Goal: Information Seeking & Learning: Learn about a topic

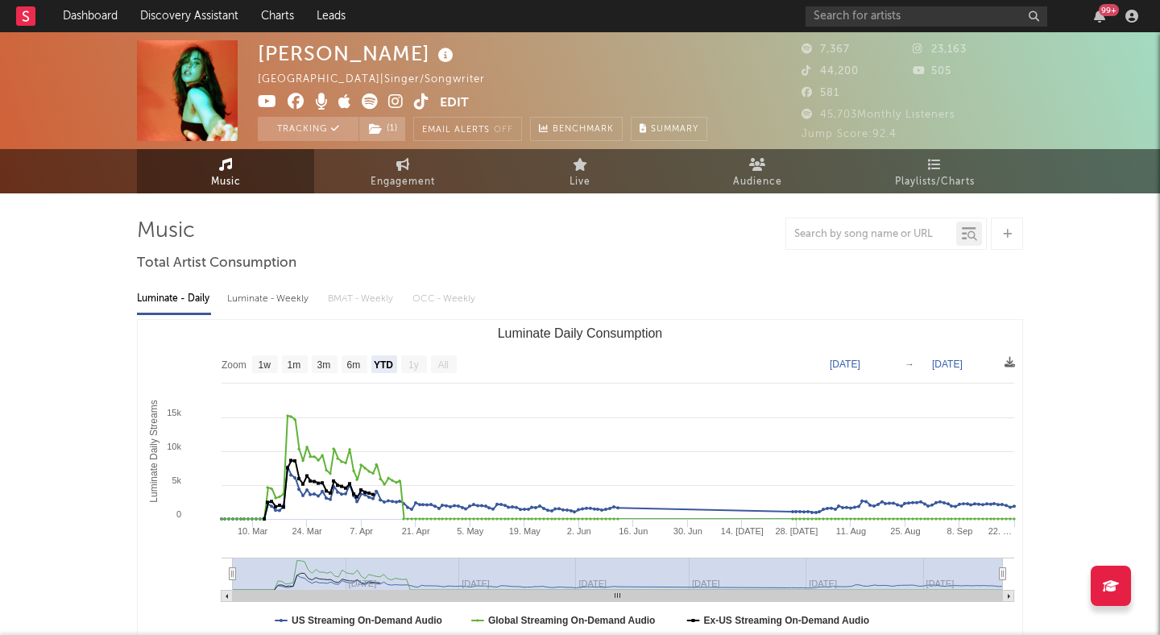
select select "YTD"
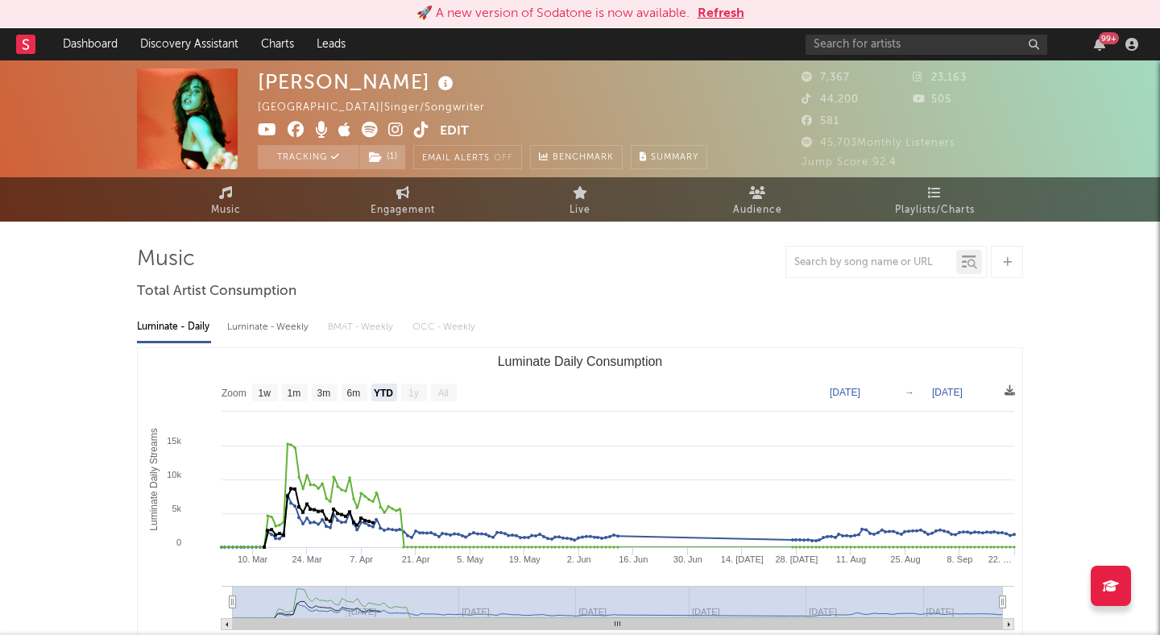
click at [724, 15] on button "Refresh" at bounding box center [720, 13] width 47 height 19
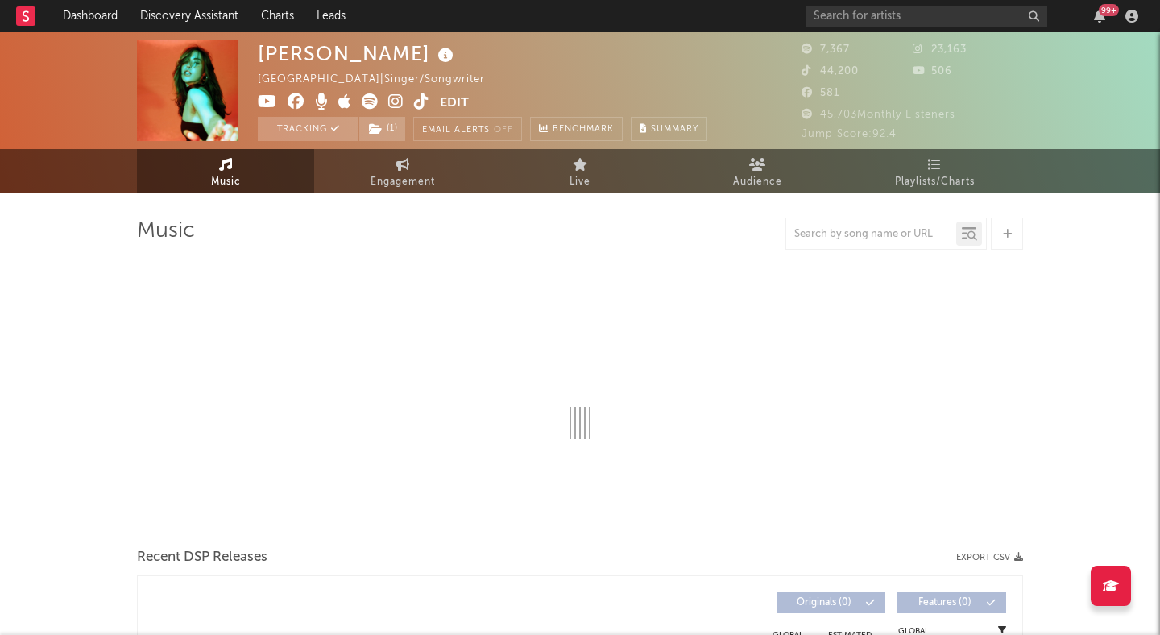
select select "6m"
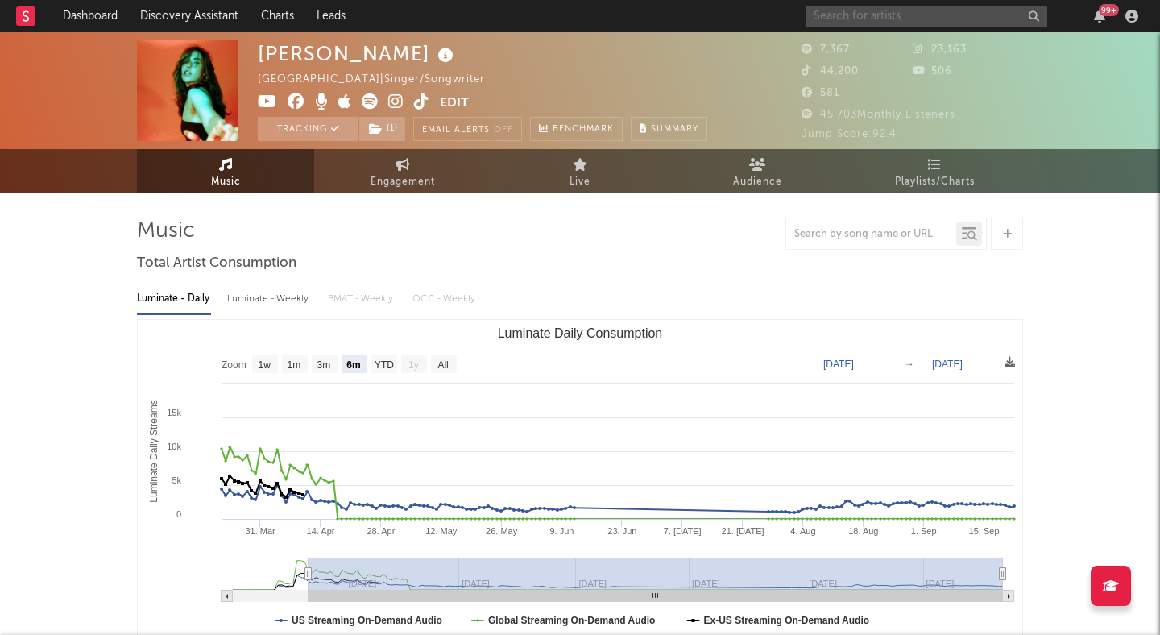
click at [831, 13] on input "text" at bounding box center [926, 16] width 242 height 20
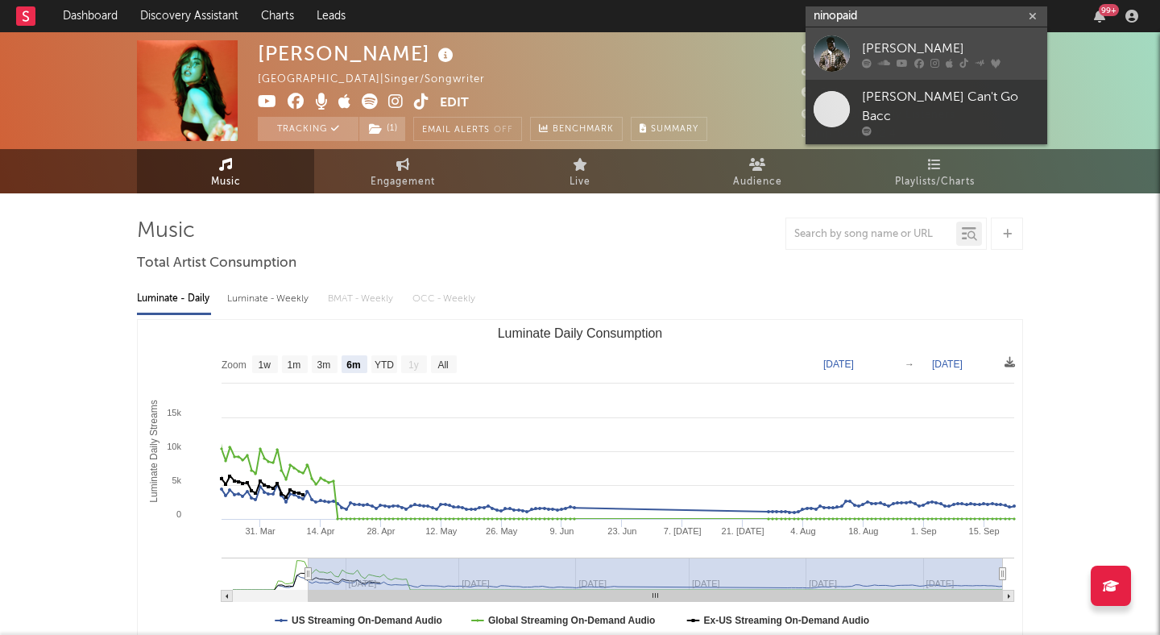
type input "ninopaid"
click at [879, 40] on div "Nino Paid" at bounding box center [950, 48] width 177 height 19
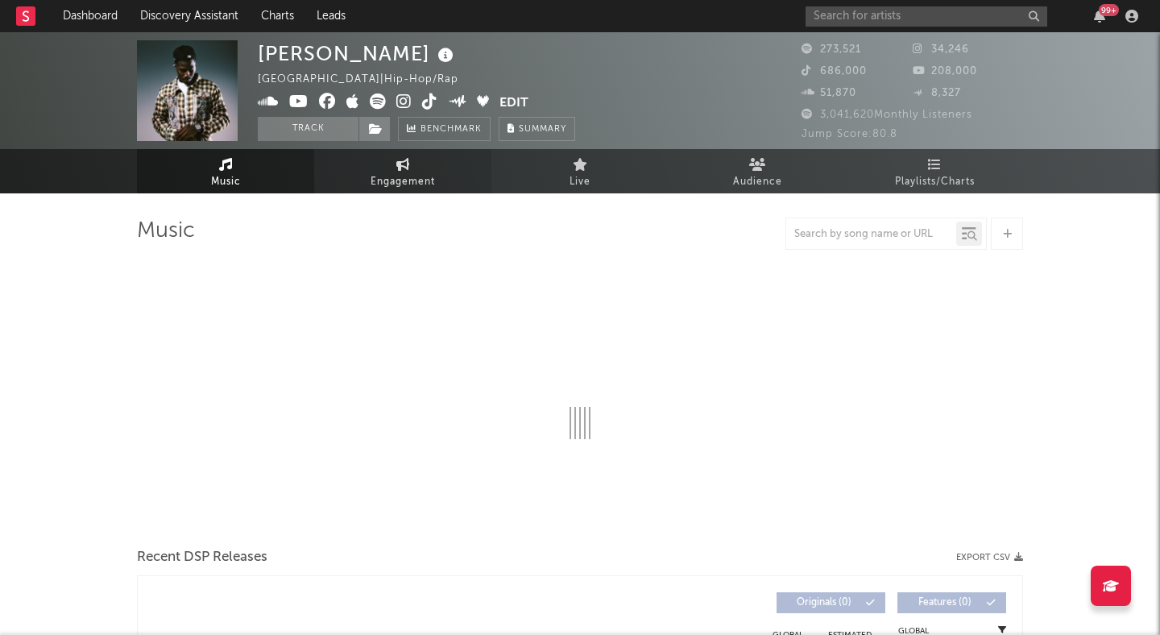
select select "6m"
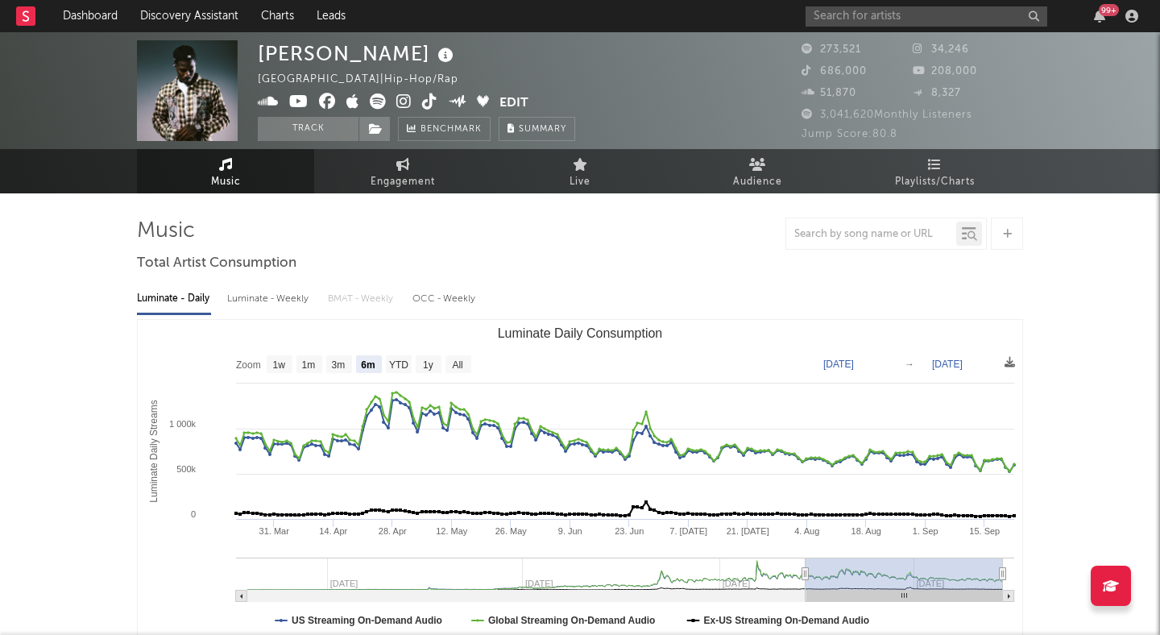
click at [405, 102] on icon at bounding box center [403, 101] width 15 height 16
click at [425, 101] on icon at bounding box center [429, 101] width 15 height 16
click at [333, 122] on button "Track" at bounding box center [308, 129] width 101 height 24
click at [379, 124] on icon at bounding box center [376, 128] width 14 height 11
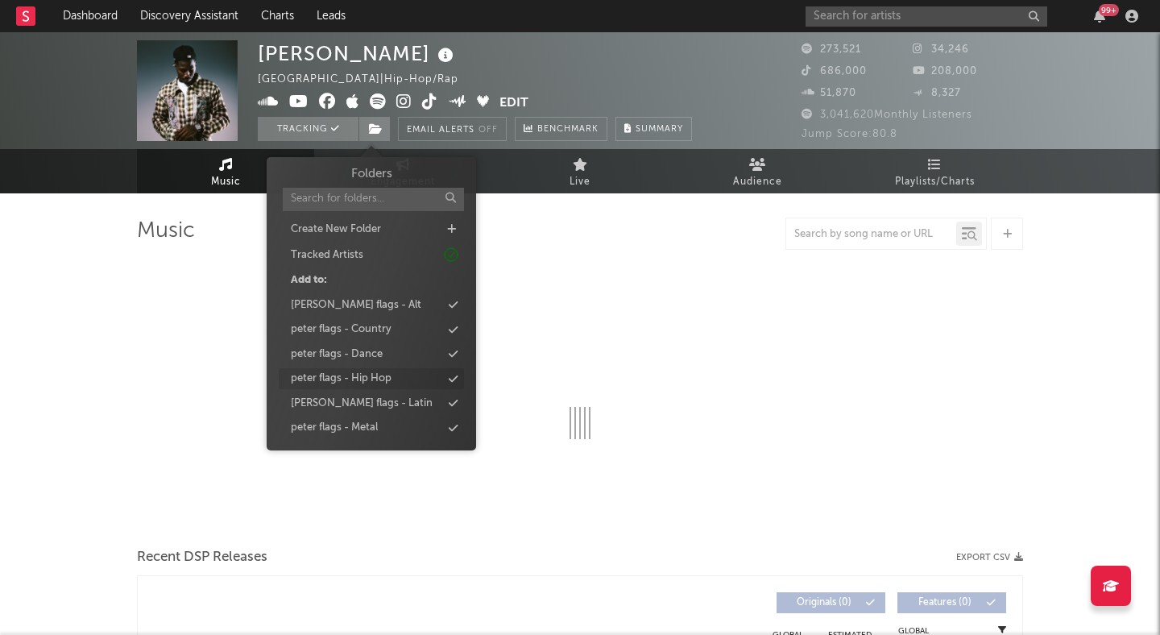
select select "6m"
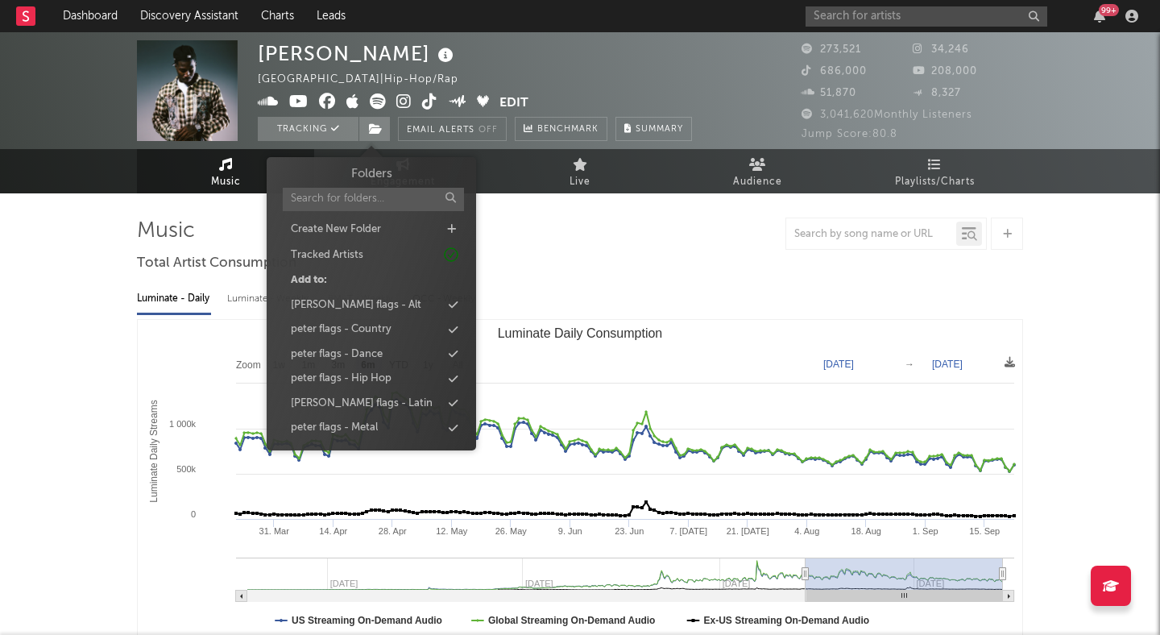
click at [369, 383] on div "peter flags - Hip Hop" at bounding box center [341, 378] width 101 height 16
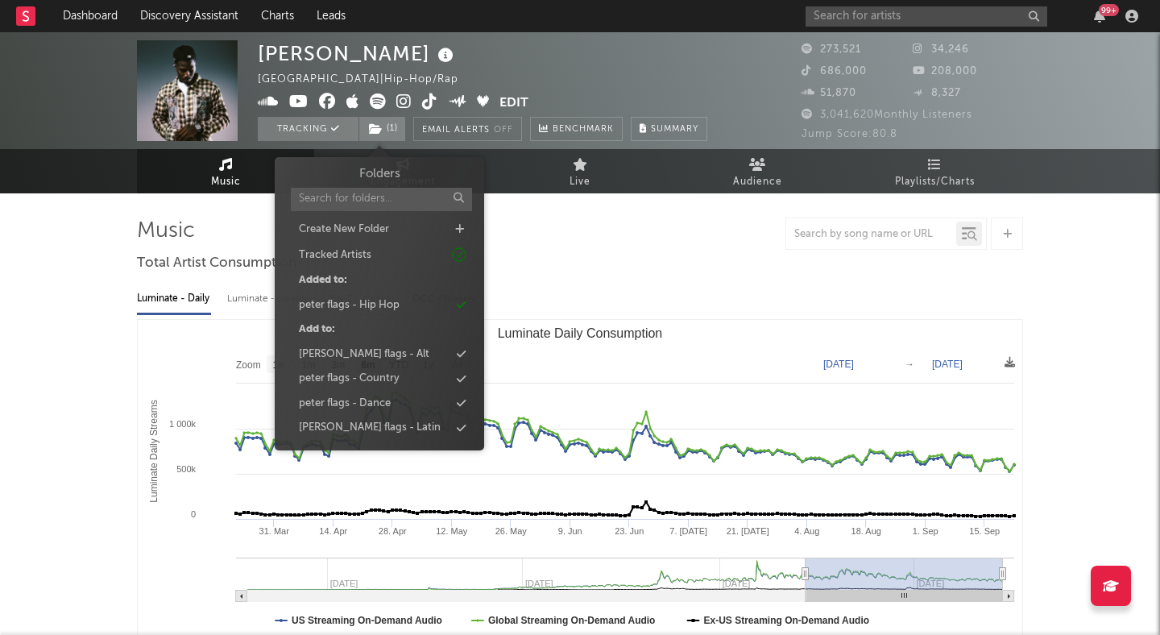
click at [625, 246] on div at bounding box center [580, 233] width 886 height 32
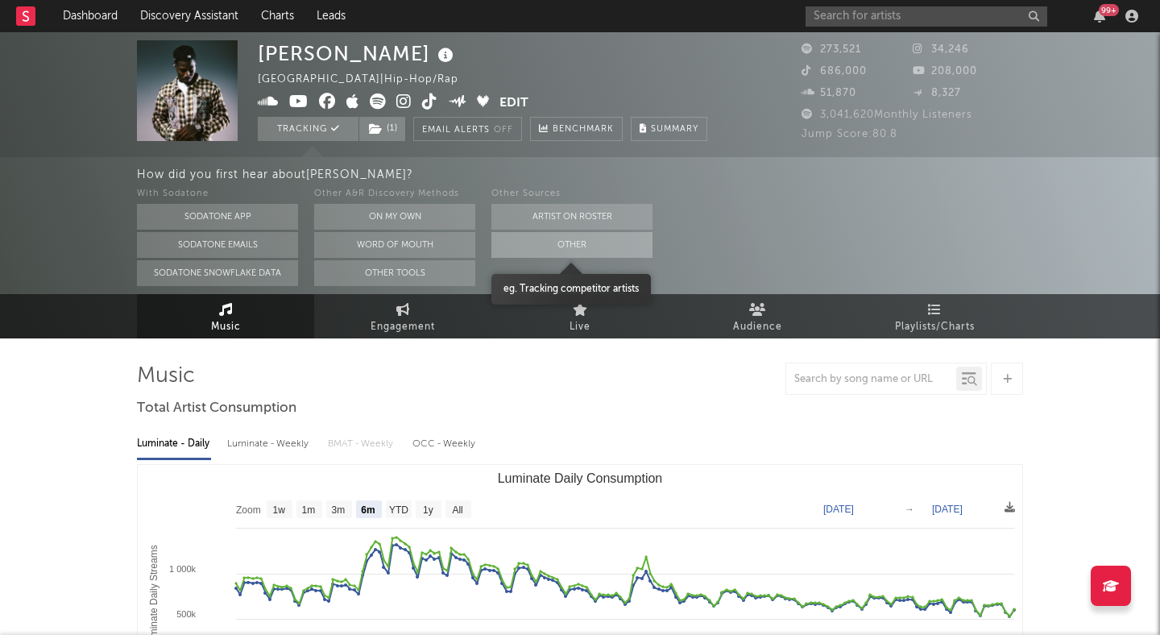
click at [600, 252] on button "Other" at bounding box center [571, 245] width 161 height 26
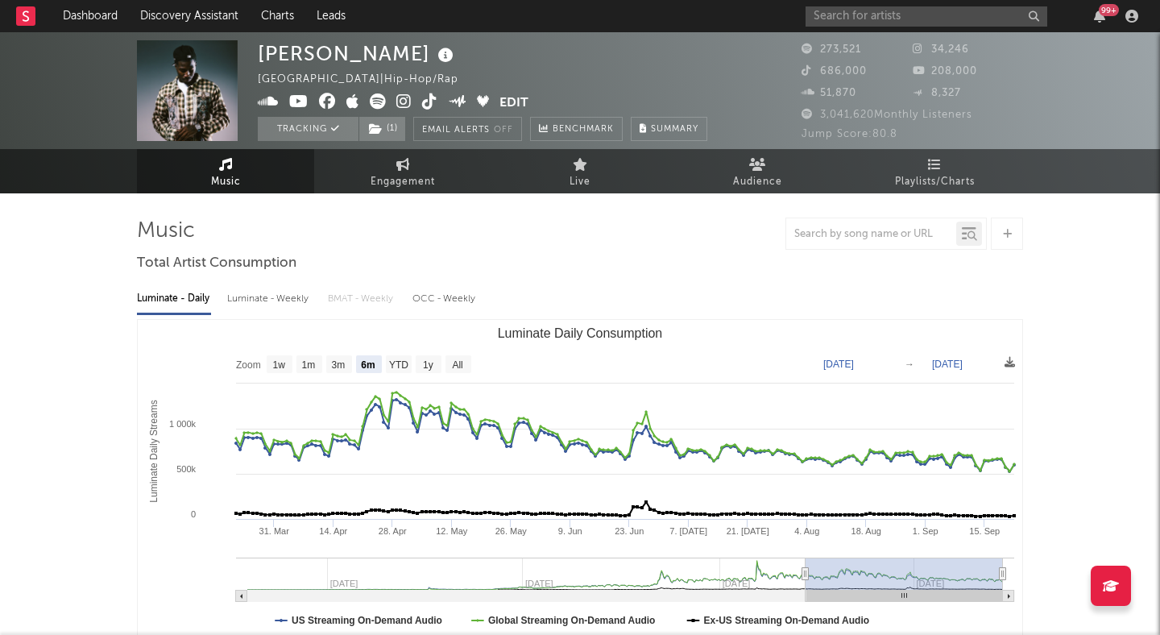
click at [520, 233] on div at bounding box center [580, 233] width 886 height 32
drag, startPoint x: 419, startPoint y: 80, endPoint x: 284, endPoint y: 77, distance: 134.5
click at [284, 76] on div "United States | Hip-Hop/Rap" at bounding box center [367, 79] width 219 height 19
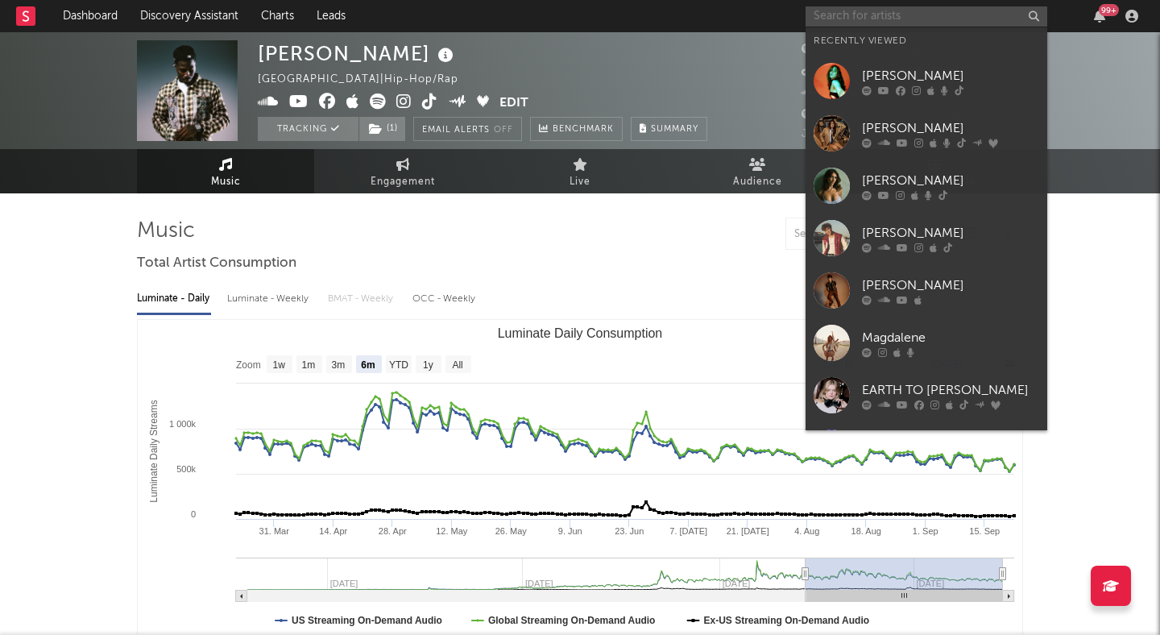
click at [958, 12] on input "text" at bounding box center [926, 16] width 242 height 20
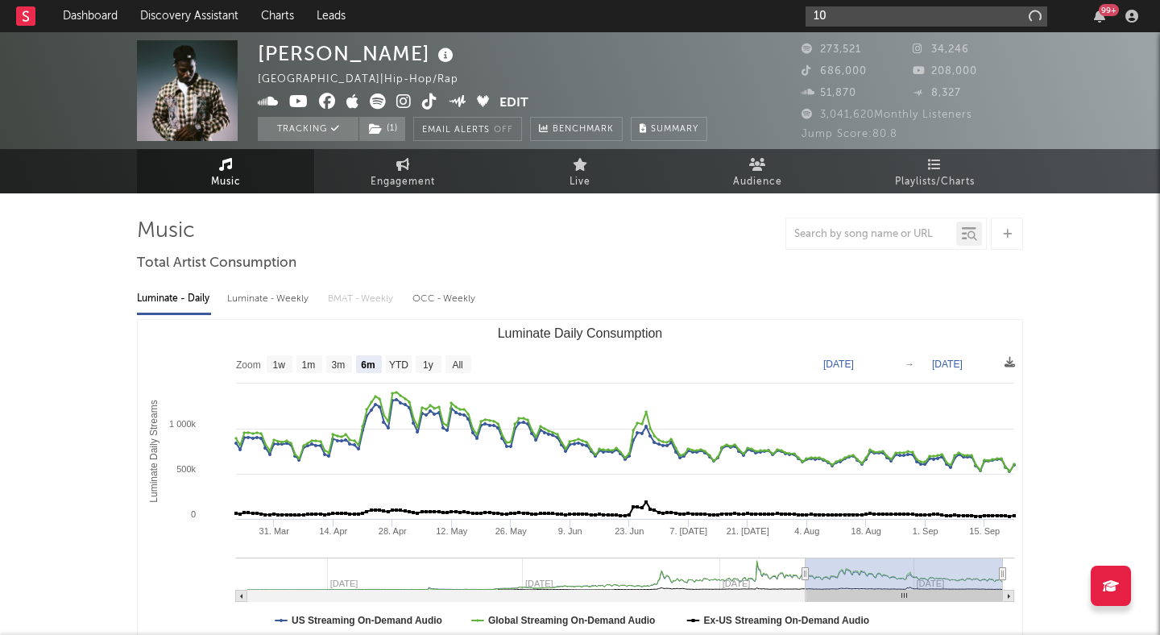
type input "1"
click at [762, 41] on div "Nino Paid United States | Hip-Hop/Rap Edit Tracking ( 1 ) Email Alerts Off Benc…" at bounding box center [519, 90] width 523 height 101
click at [748, 40] on div "Nino Paid United States | Hip-Hop/Rap Edit Tracking ( 1 ) Email Alerts Off Benc…" at bounding box center [519, 90] width 523 height 101
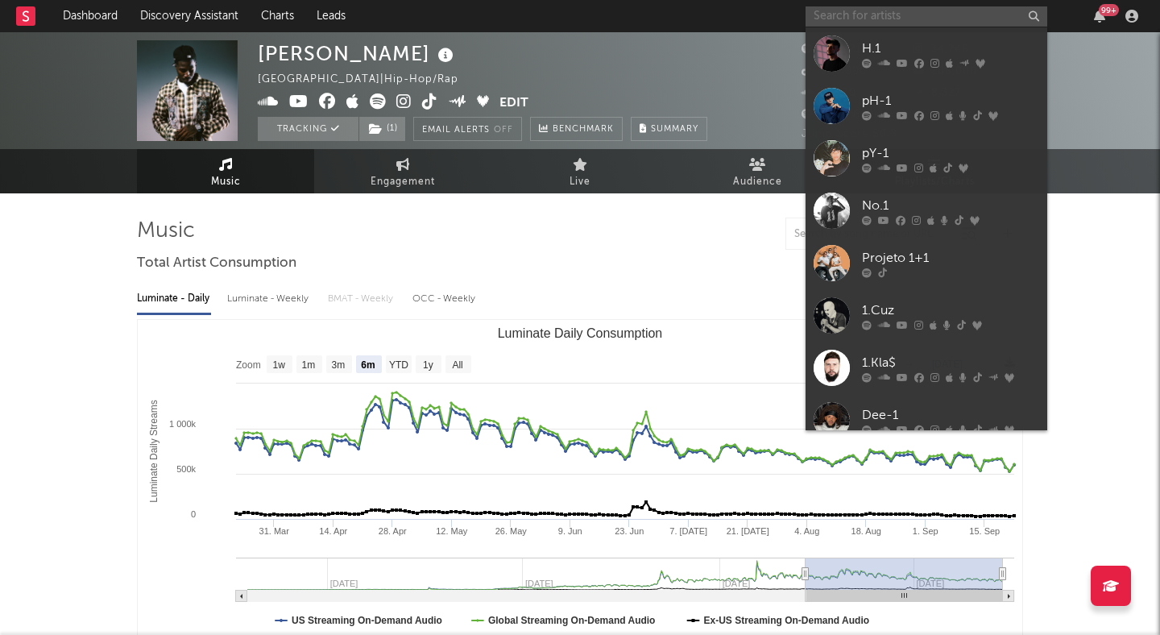
click at [884, 19] on input "text" at bounding box center [926, 16] width 242 height 20
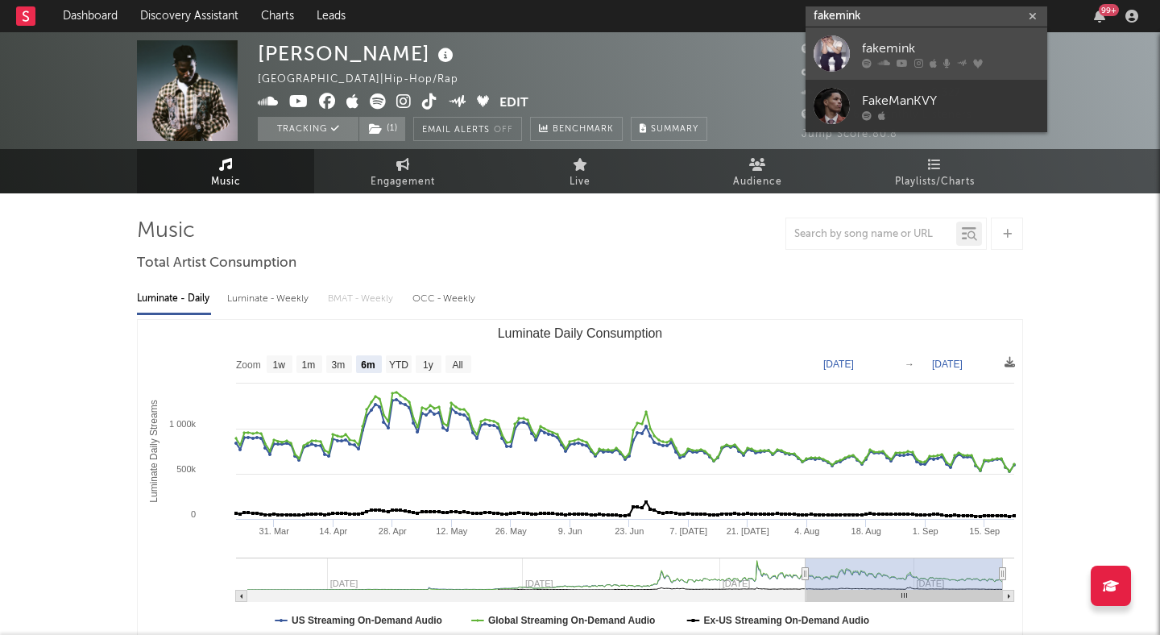
type input "fakemink"
click at [922, 36] on link "fakemink" at bounding box center [926, 53] width 242 height 52
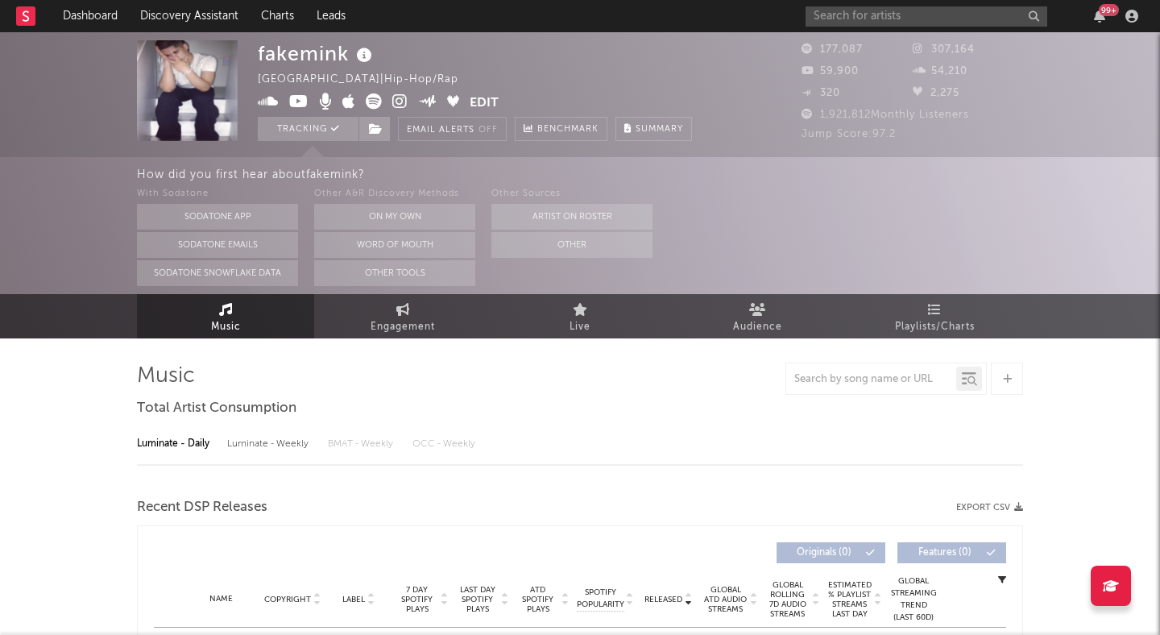
select select "6m"
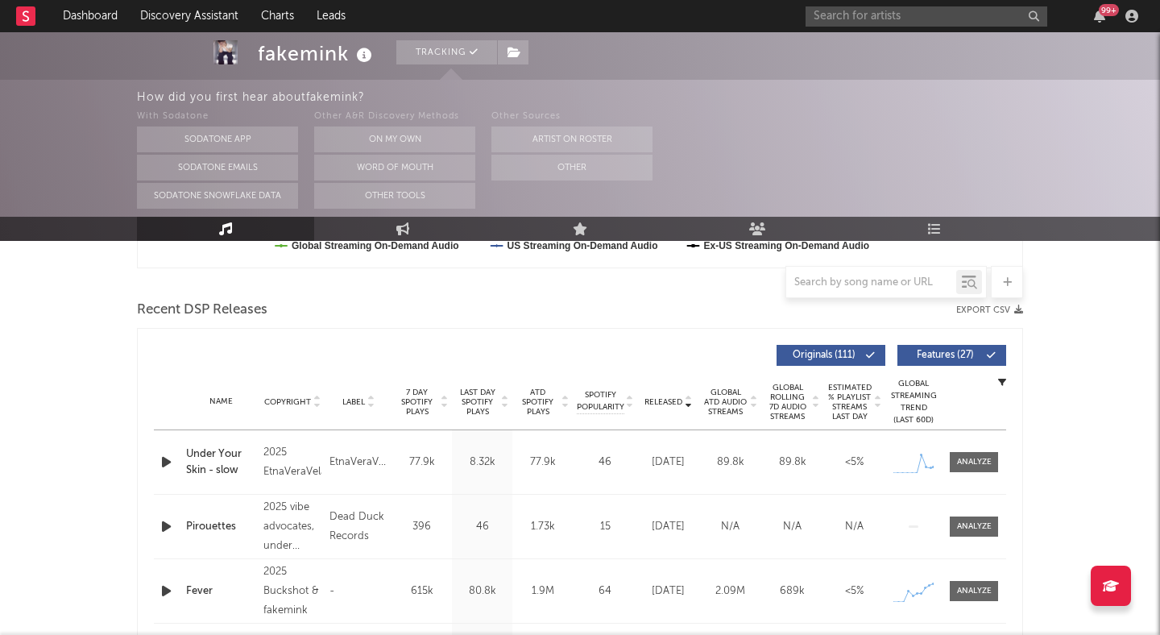
scroll to position [545, 0]
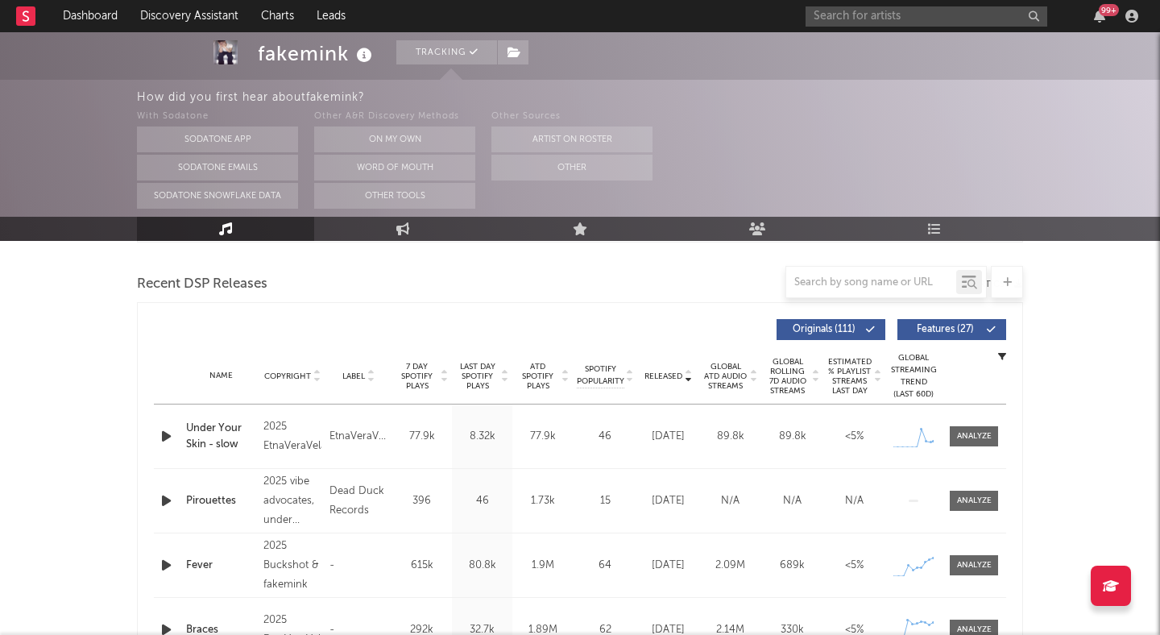
click at [971, 325] on span "Features ( 27 )" at bounding box center [945, 330] width 74 height 10
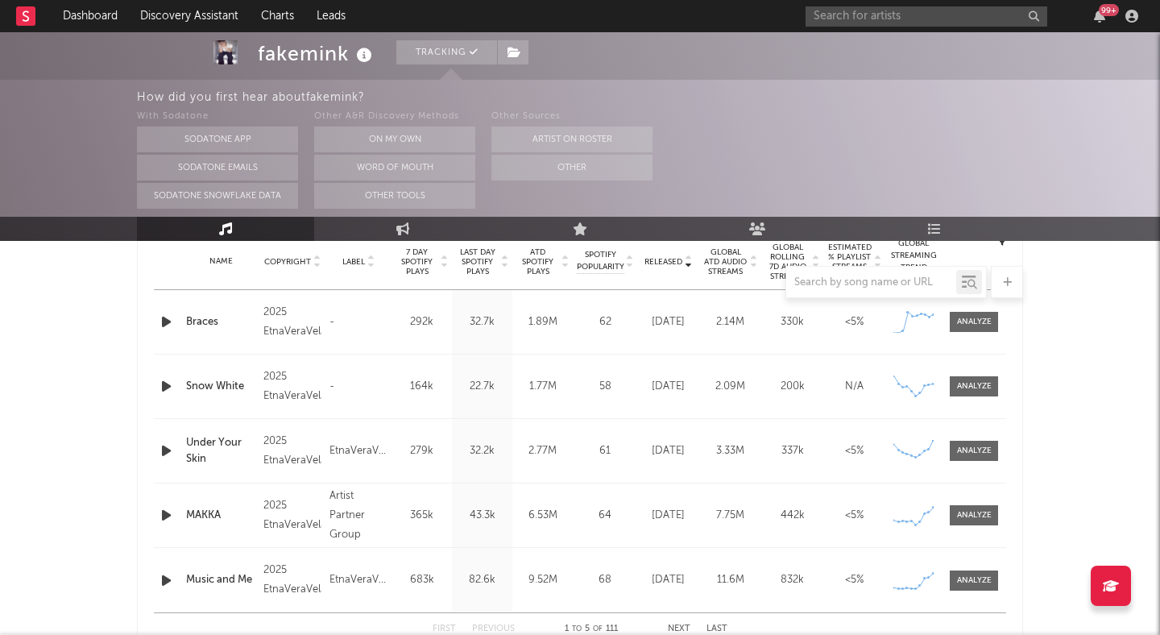
scroll to position [631, 0]
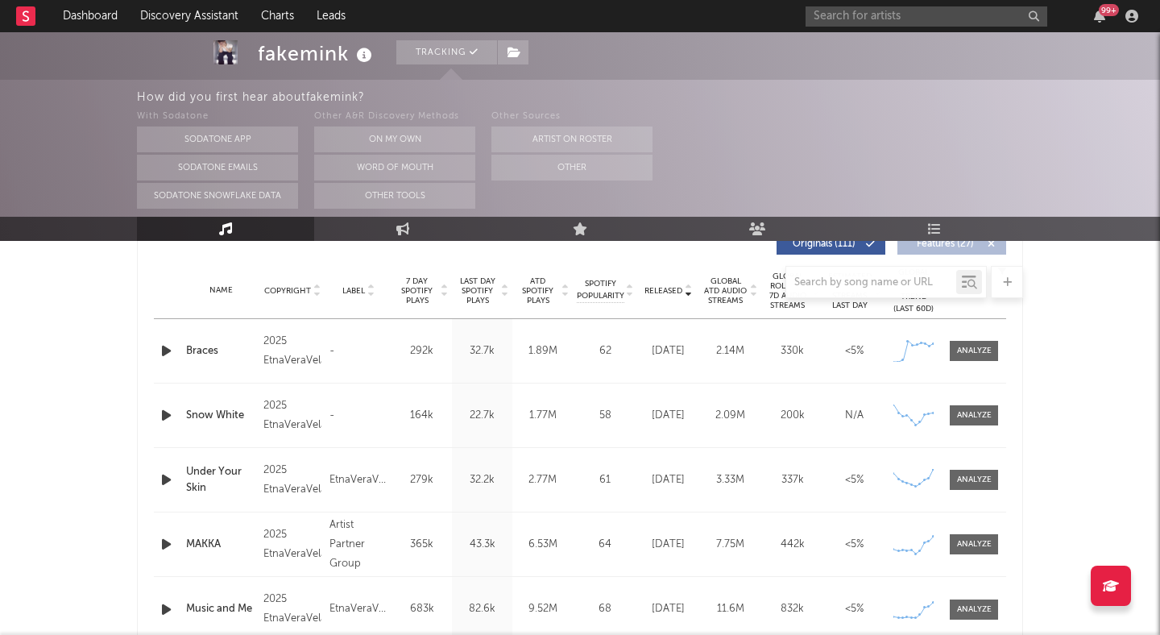
click at [341, 342] on div "-" at bounding box center [358, 350] width 58 height 19
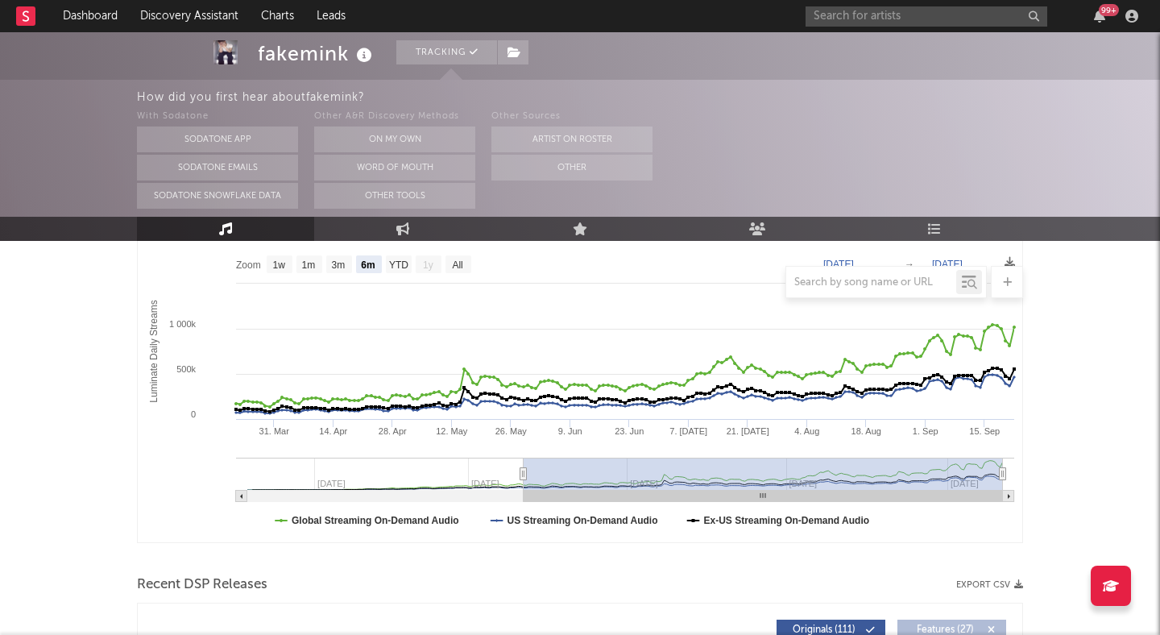
scroll to position [78, 0]
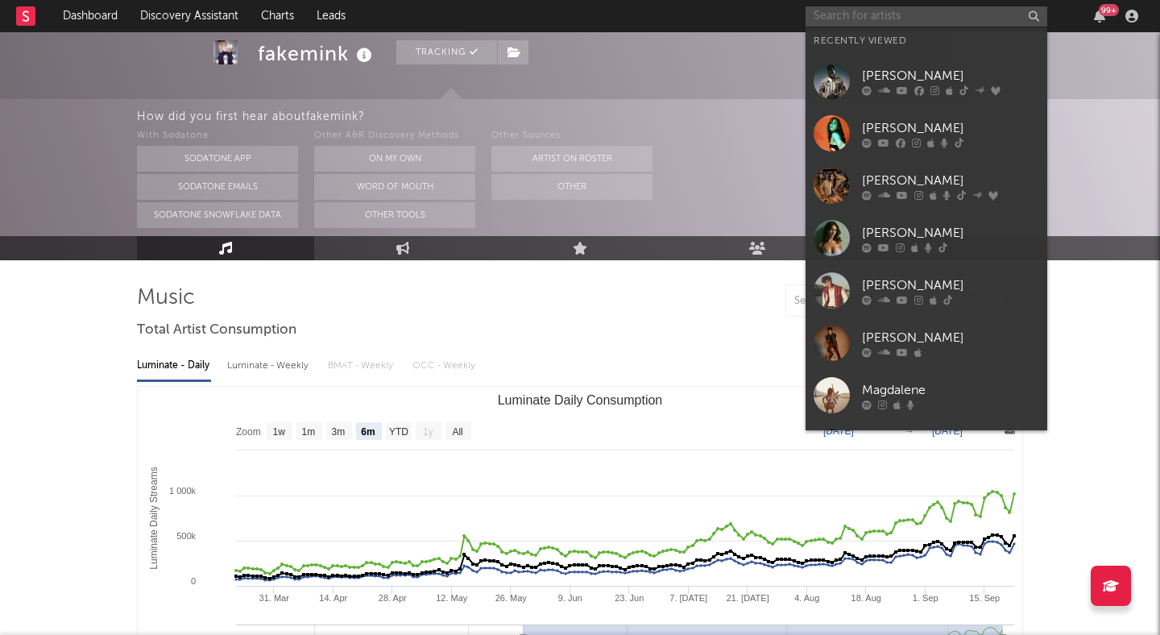
click at [912, 19] on input "text" at bounding box center [926, 16] width 242 height 20
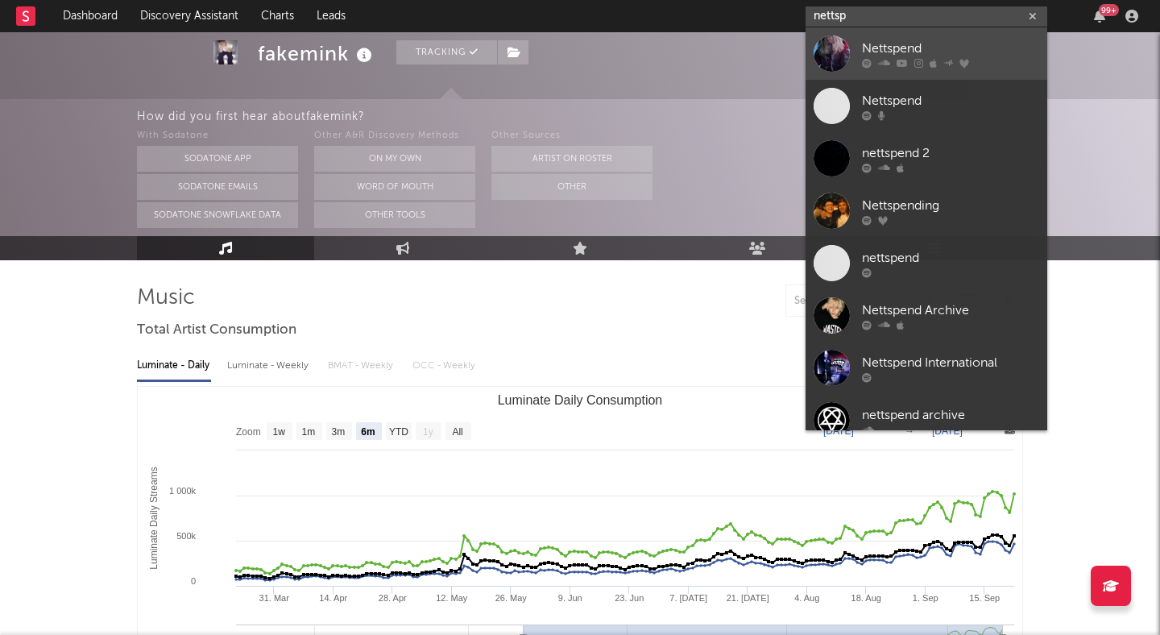
type input "nettsp"
click at [858, 41] on link "Nettspend" at bounding box center [926, 53] width 242 height 52
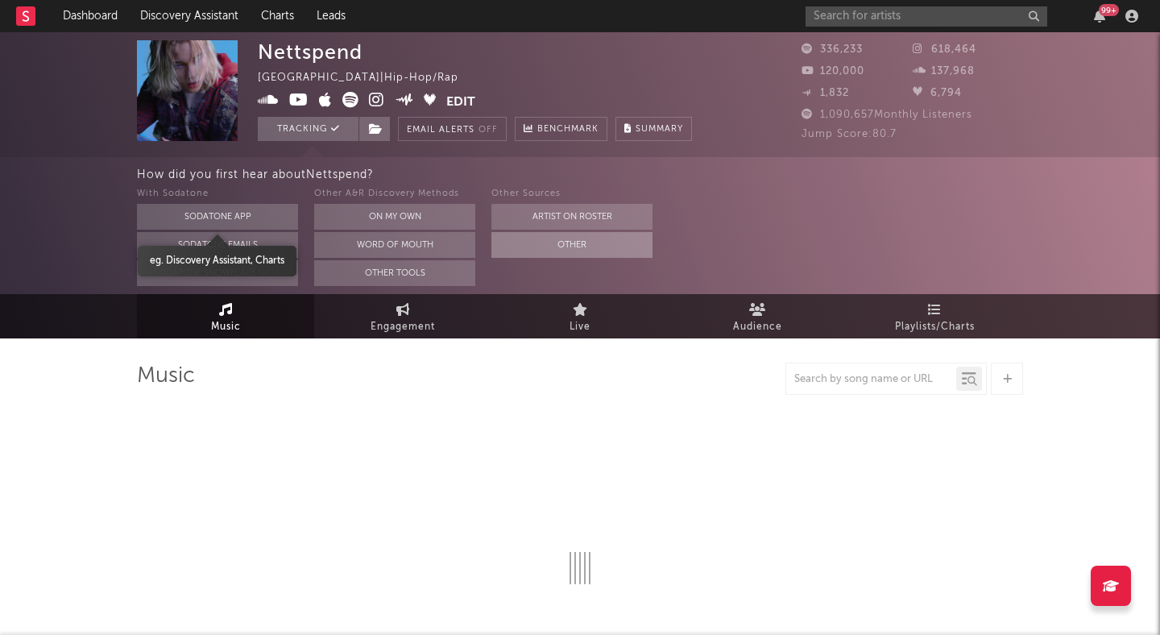
click at [552, 246] on button "Other" at bounding box center [571, 245] width 161 height 26
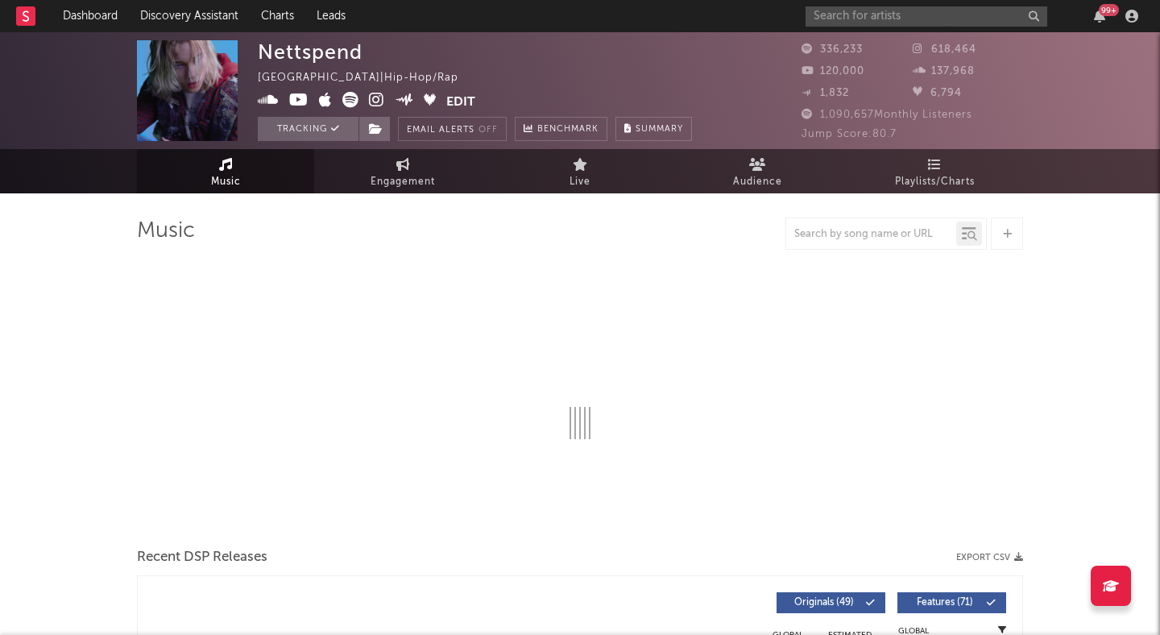
select select "6m"
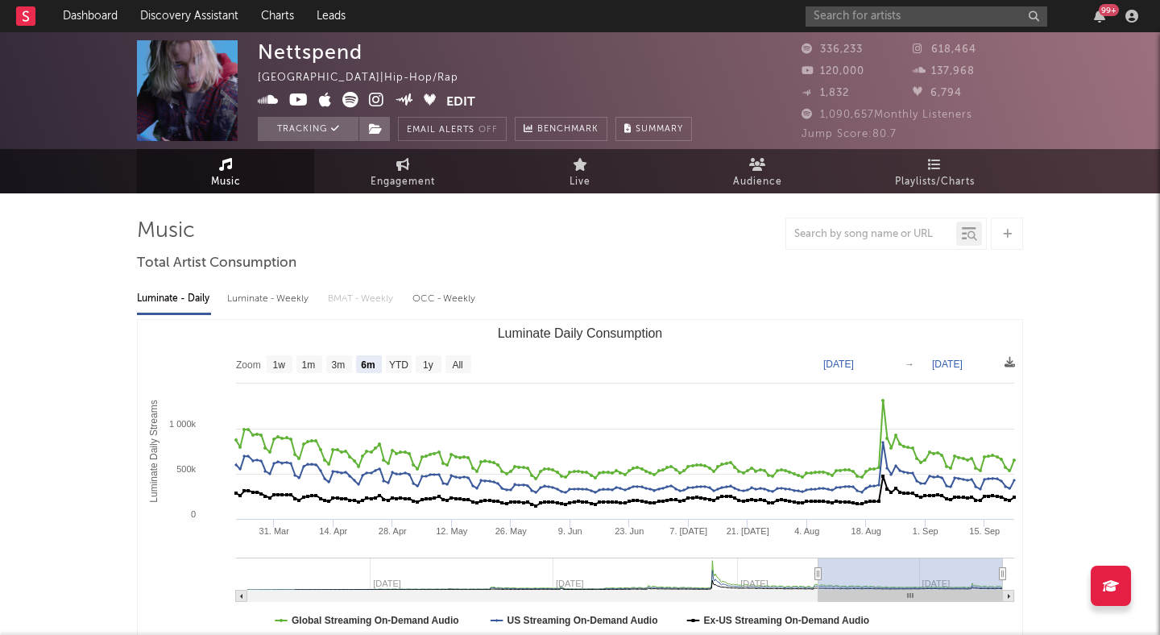
drag, startPoint x: 196, startPoint y: 229, endPoint x: 151, endPoint y: 226, distance: 45.2
click at [151, 226] on div at bounding box center [580, 233] width 886 height 32
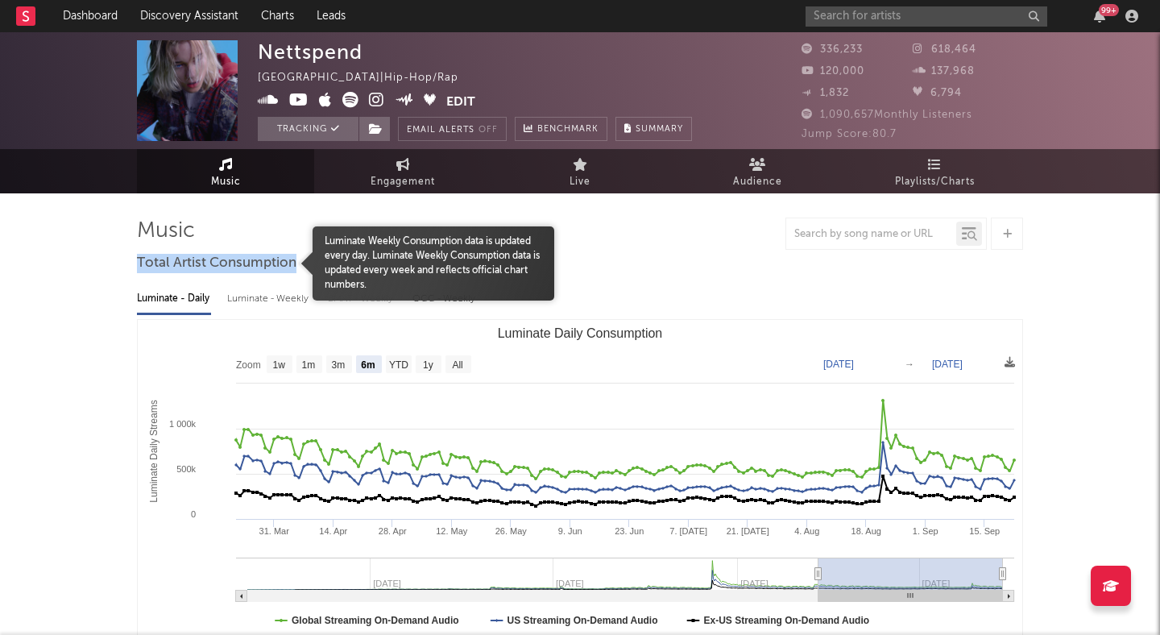
drag, startPoint x: 296, startPoint y: 261, endPoint x: 139, endPoint y: 259, distance: 157.0
click at [139, 259] on span "Total Artist Consumption" at bounding box center [216, 263] width 159 height 19
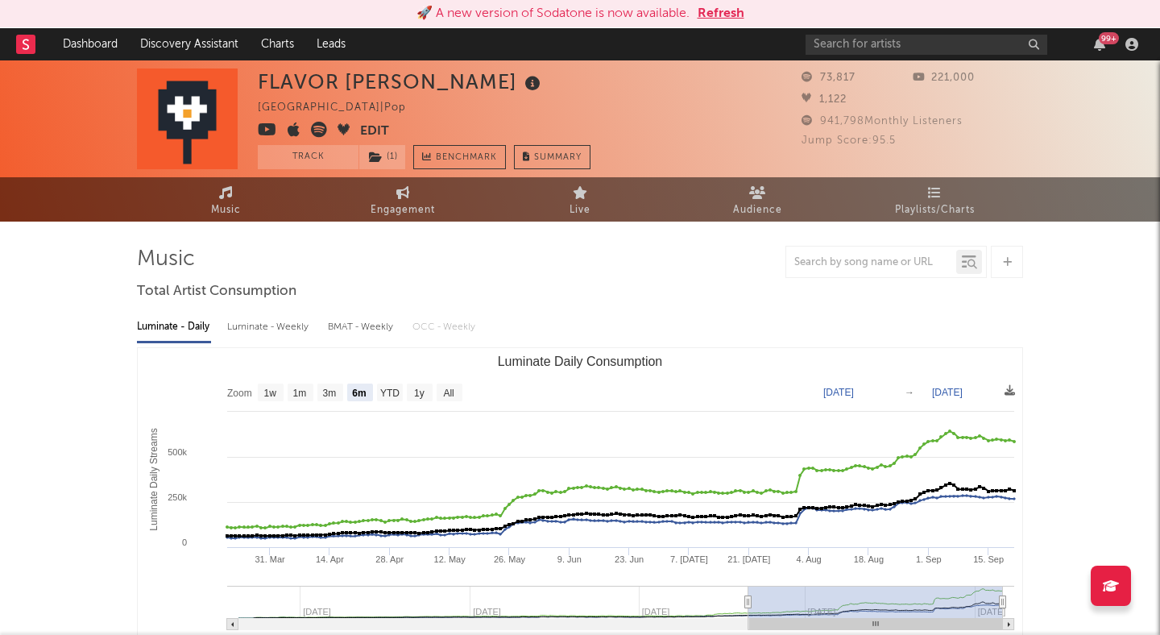
select select "6m"
click at [205, 52] on link "Discovery Assistant" at bounding box center [189, 44] width 121 height 32
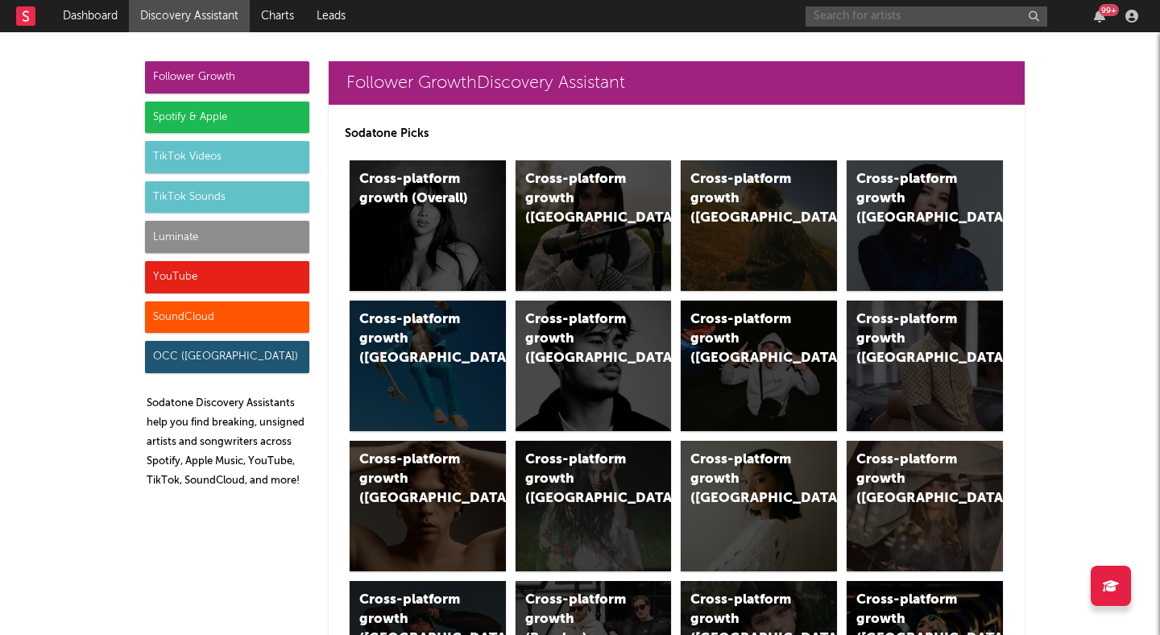
click at [854, 14] on input "text" at bounding box center [926, 16] width 242 height 20
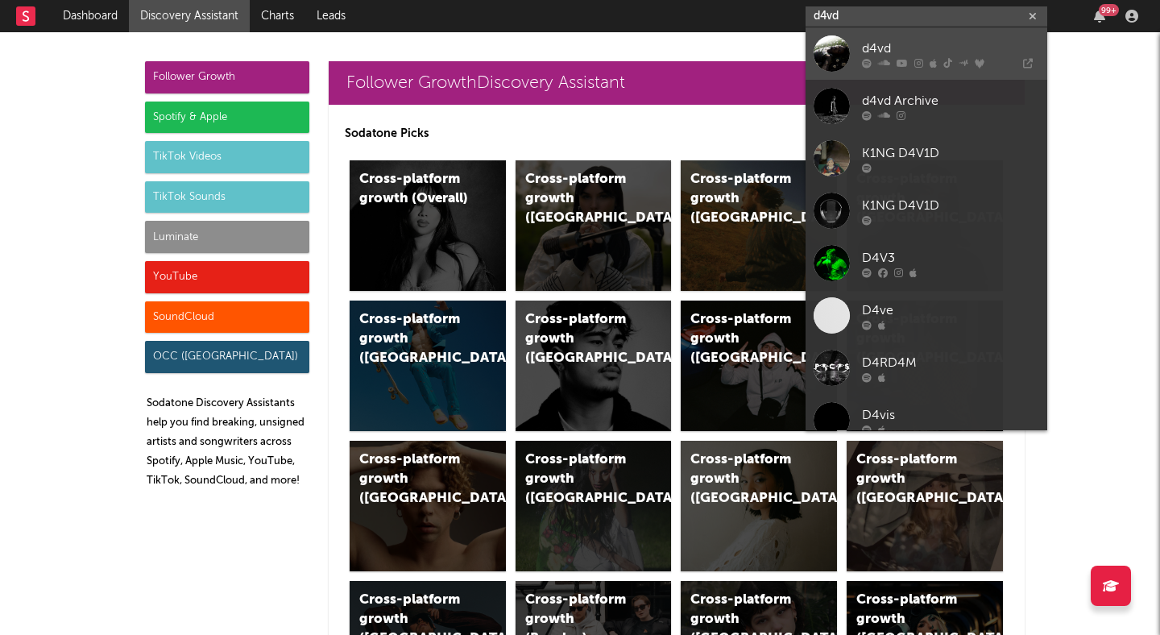
type input "d4vd"
click at [946, 31] on link "d4vd" at bounding box center [926, 53] width 242 height 52
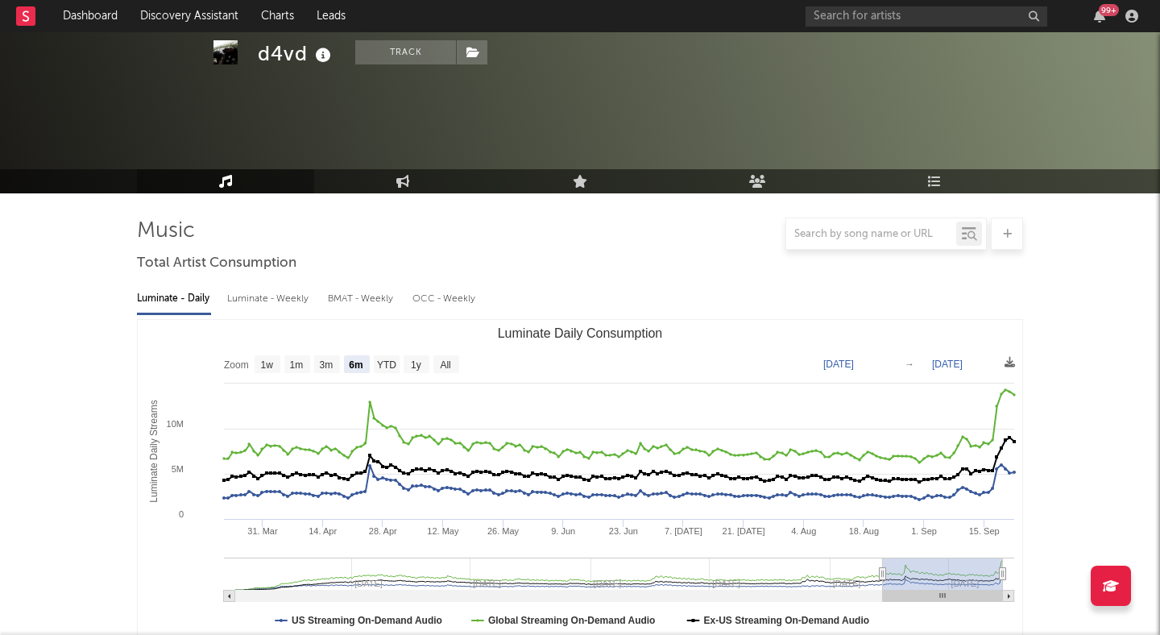
scroll to position [173, 0]
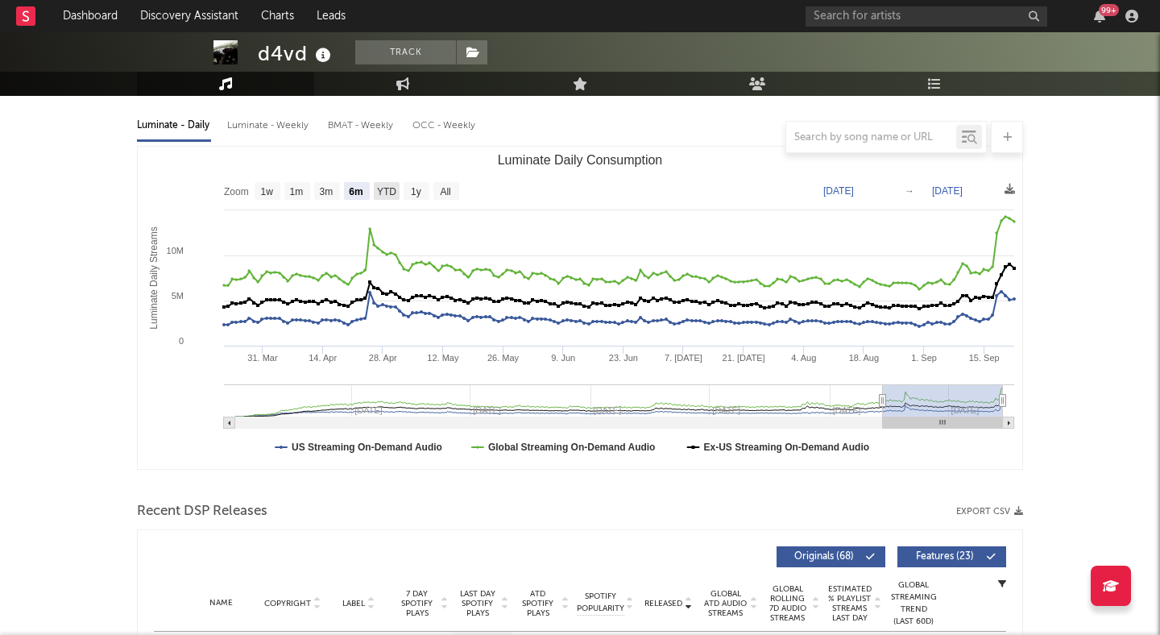
click at [384, 184] on rect "Luminate Daily Consumption" at bounding box center [387, 191] width 26 height 18
select select "YTD"
type input "[DATE]"
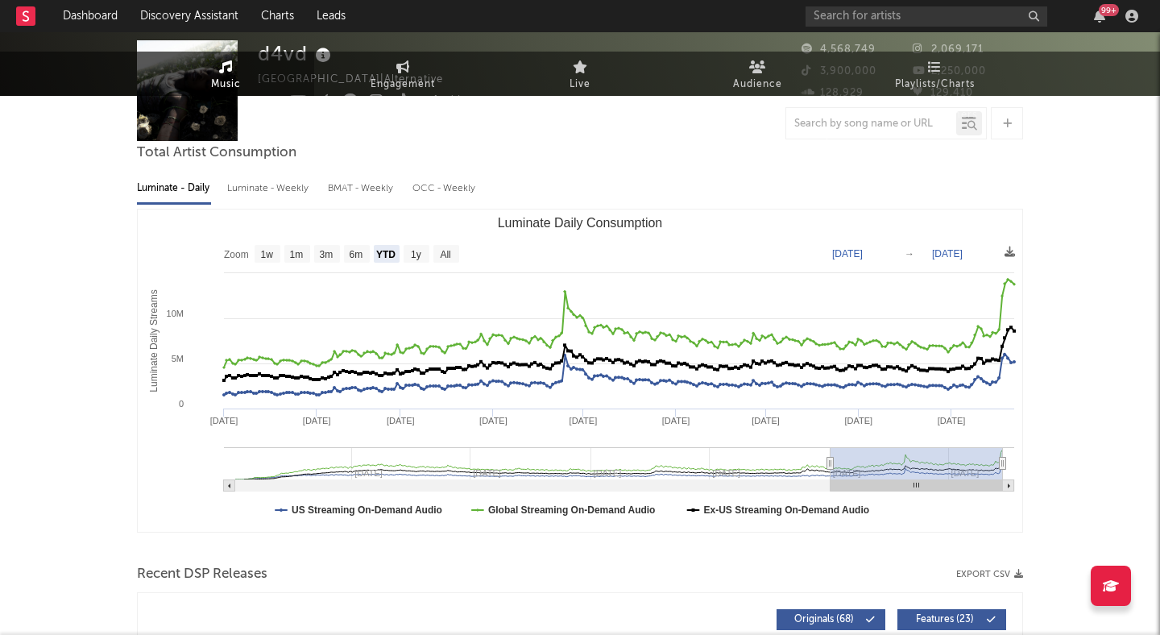
scroll to position [0, 0]
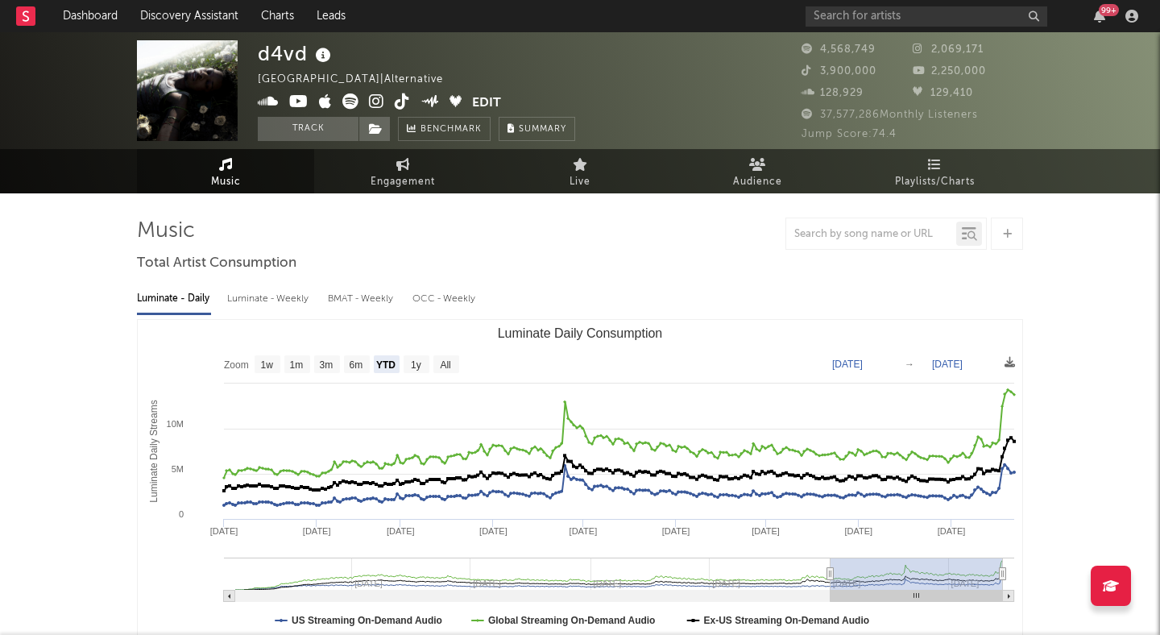
click at [401, 106] on icon at bounding box center [402, 101] width 15 height 16
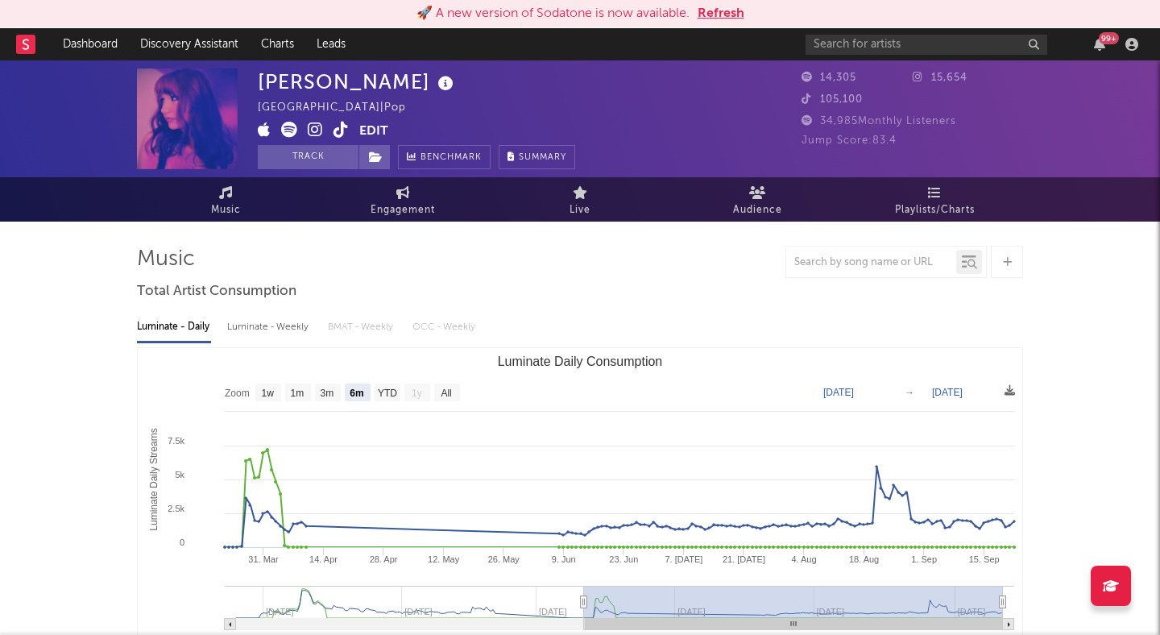
select select "6m"
click at [144, 39] on link "Discovery Assistant" at bounding box center [189, 44] width 121 height 32
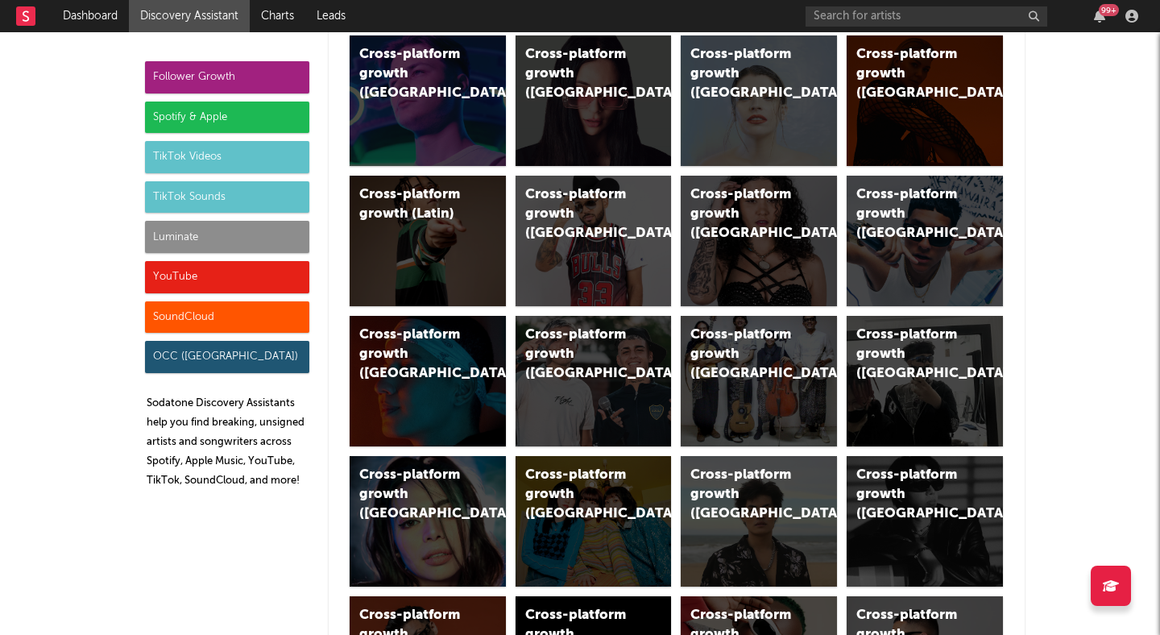
scroll to position [721, 0]
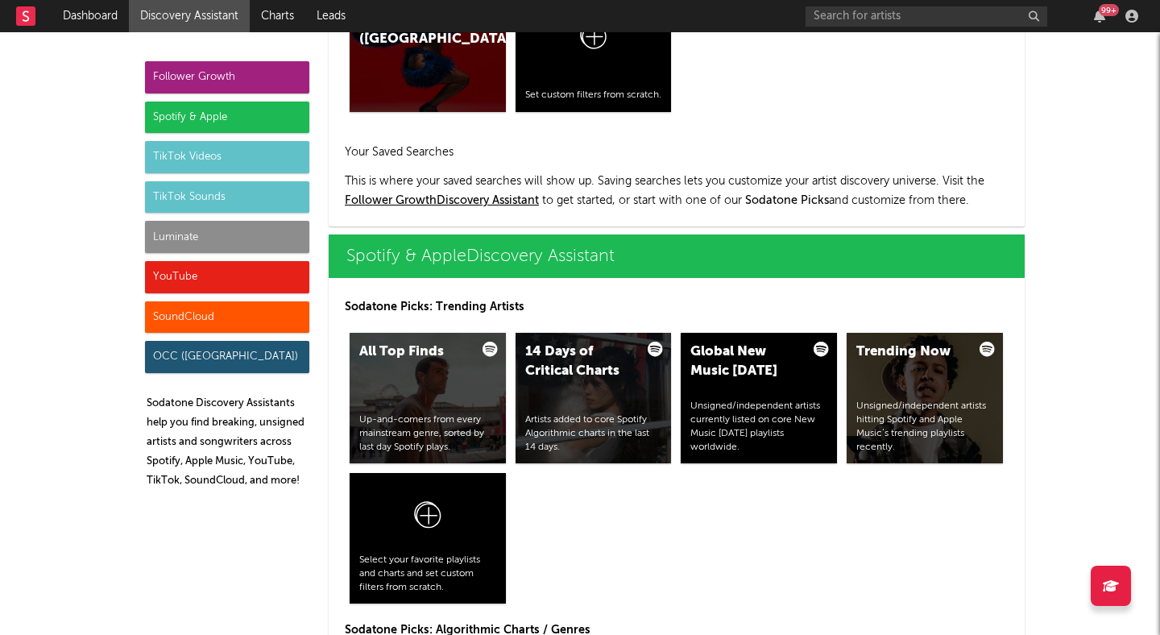
scroll to position [3802, 0]
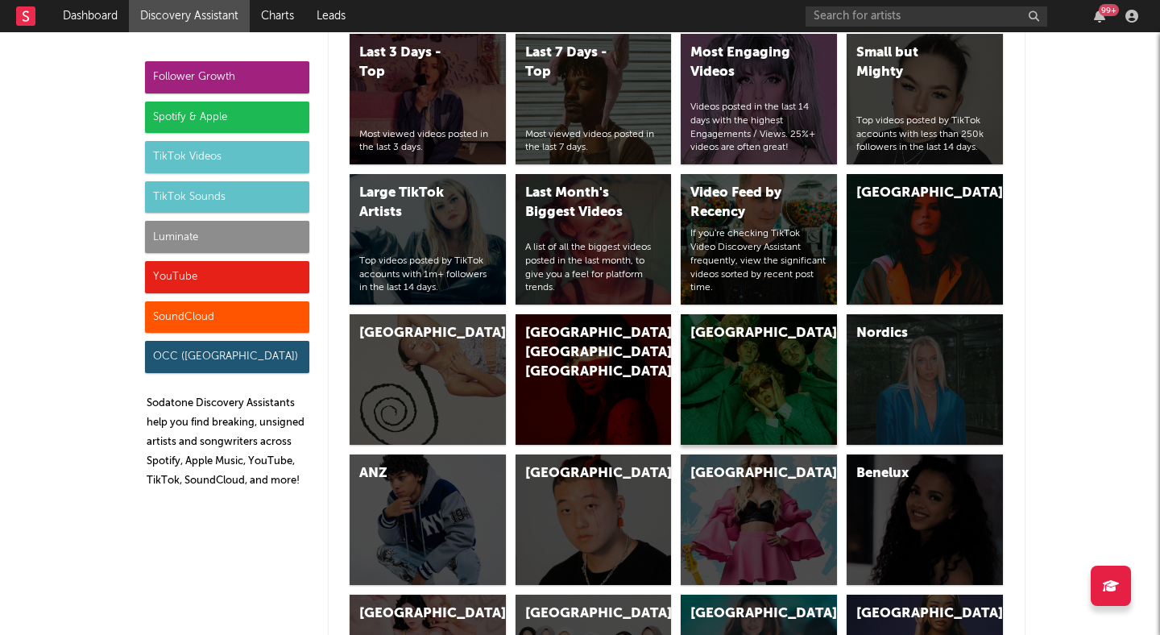
click at [766, 391] on div "[GEOGRAPHIC_DATA]" at bounding box center [758, 379] width 156 height 130
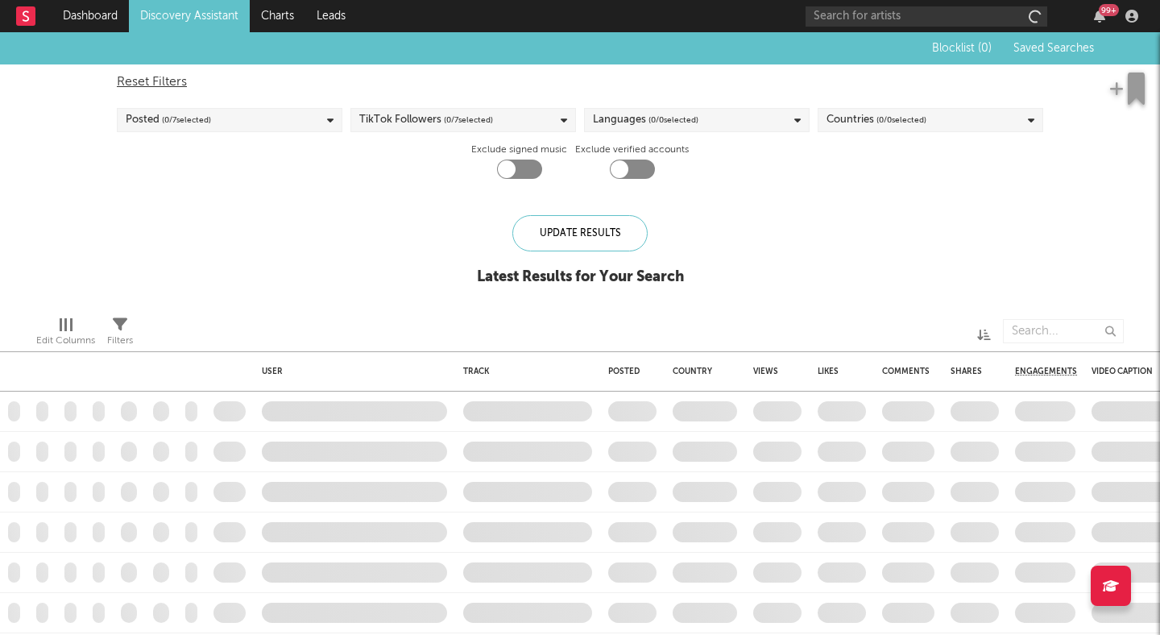
checkbox input "true"
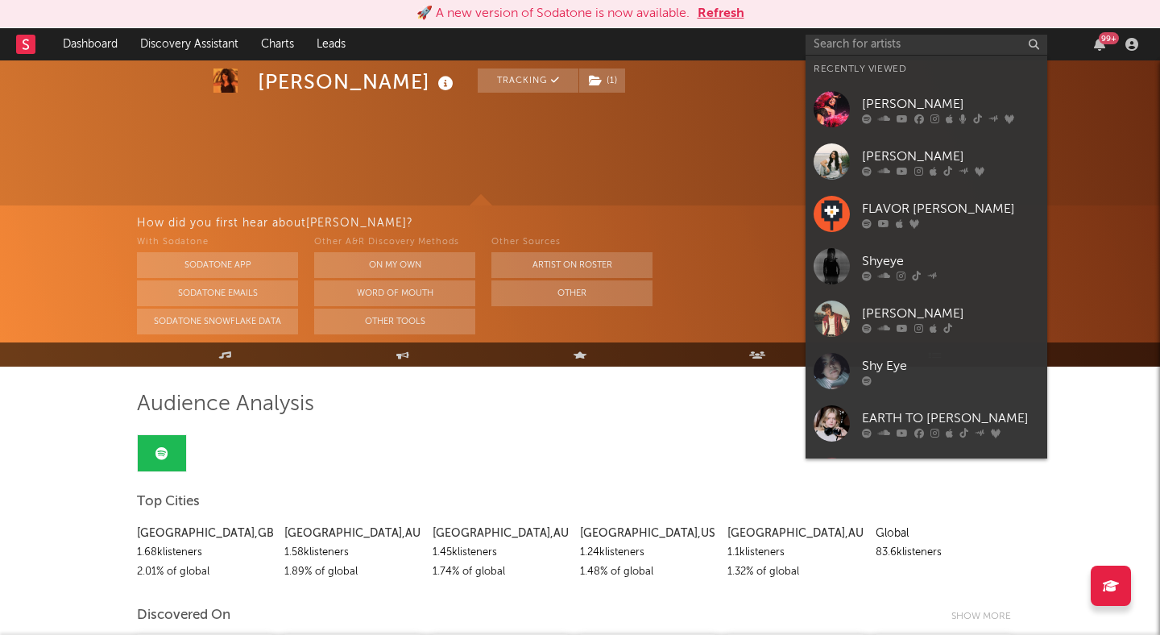
click at [898, 35] on input "text" at bounding box center [926, 45] width 242 height 20
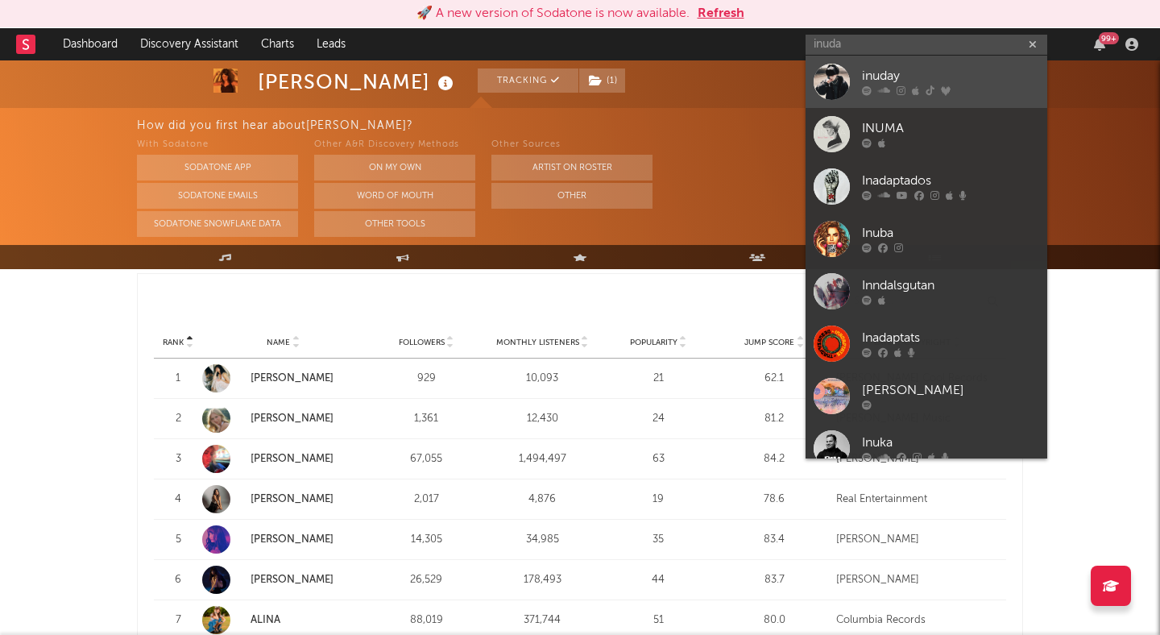
type input "inuda"
click at [932, 68] on div "inuday" at bounding box center [950, 76] width 177 height 19
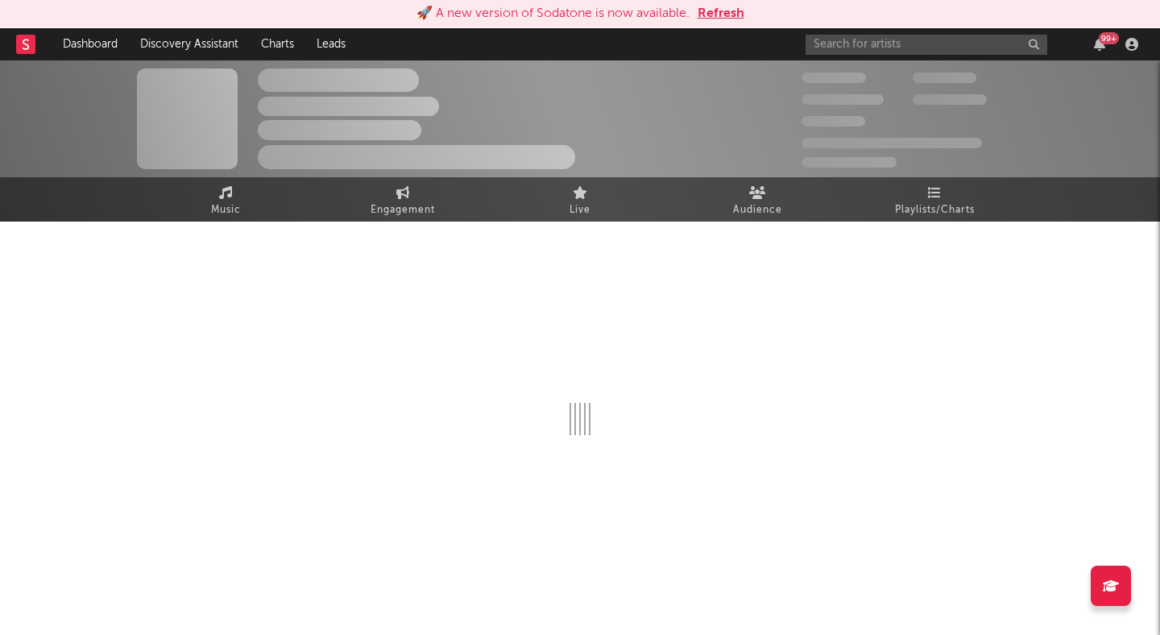
select select "6m"
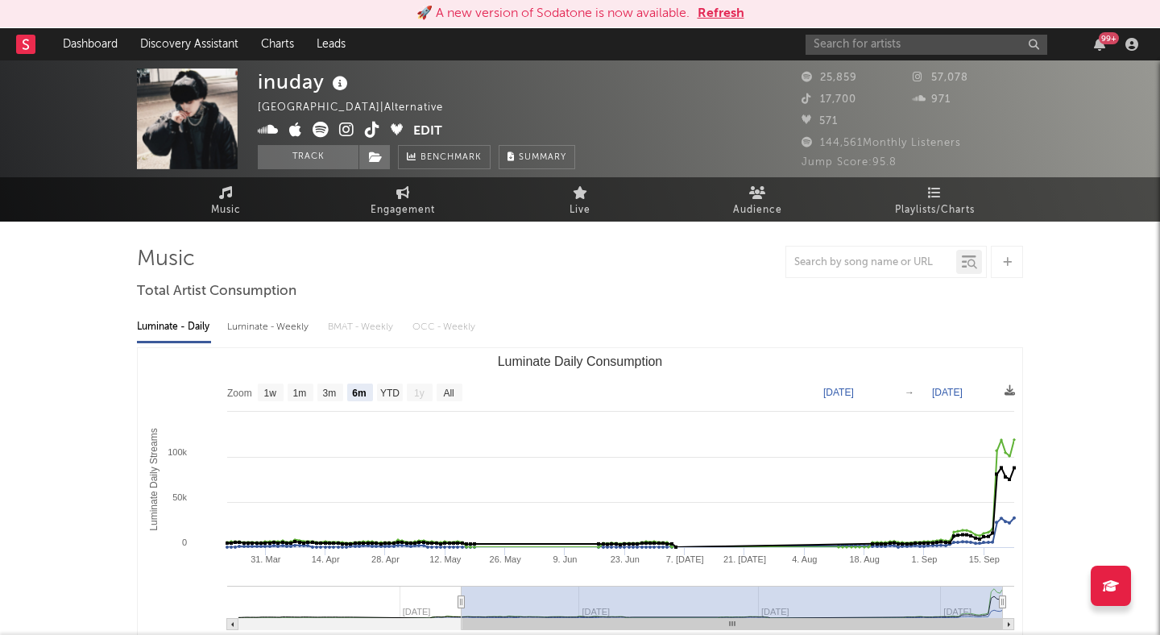
click at [343, 127] on icon at bounding box center [346, 130] width 15 height 16
click at [724, 9] on button "Refresh" at bounding box center [720, 13] width 47 height 19
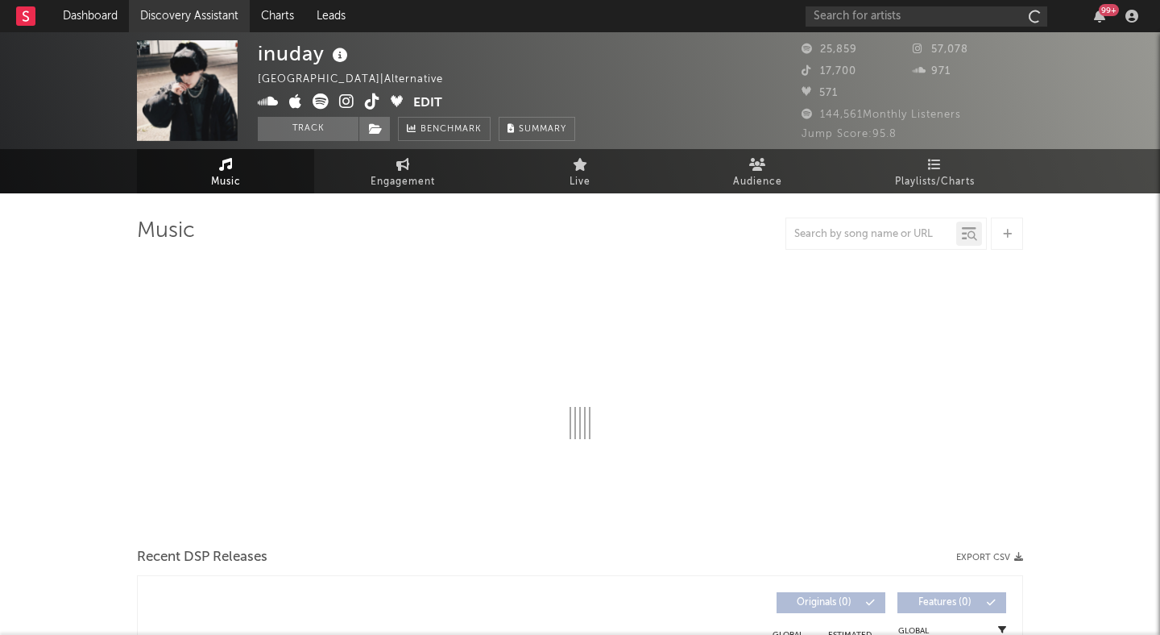
select select "6m"
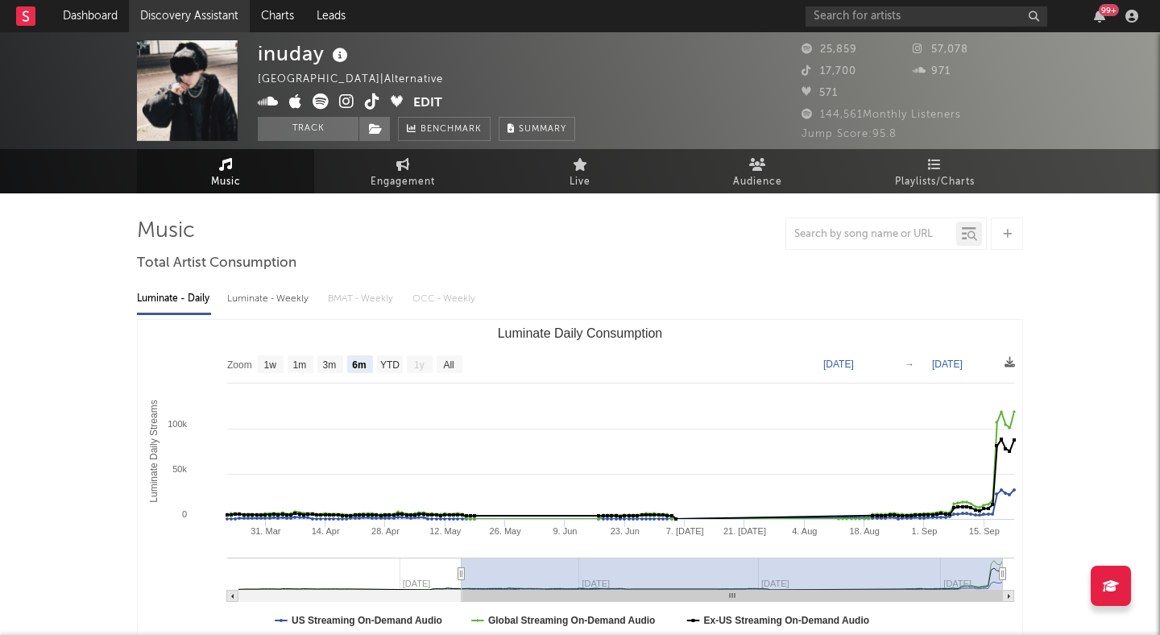
click at [151, 10] on link "Discovery Assistant" at bounding box center [189, 16] width 121 height 32
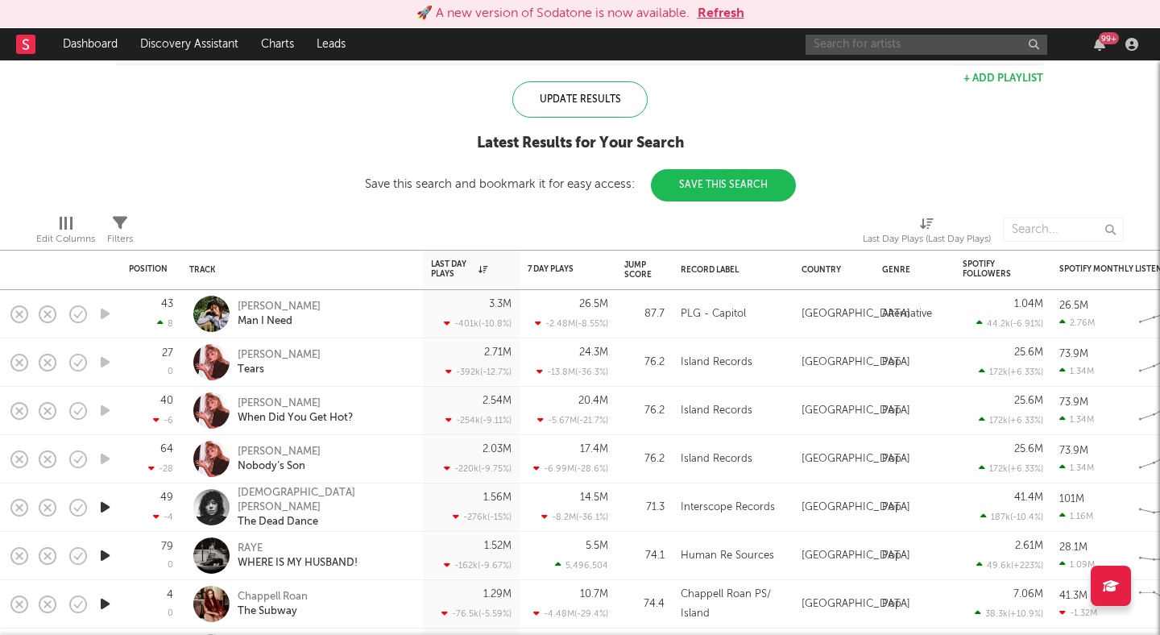
click at [858, 43] on input "text" at bounding box center [926, 45] width 242 height 20
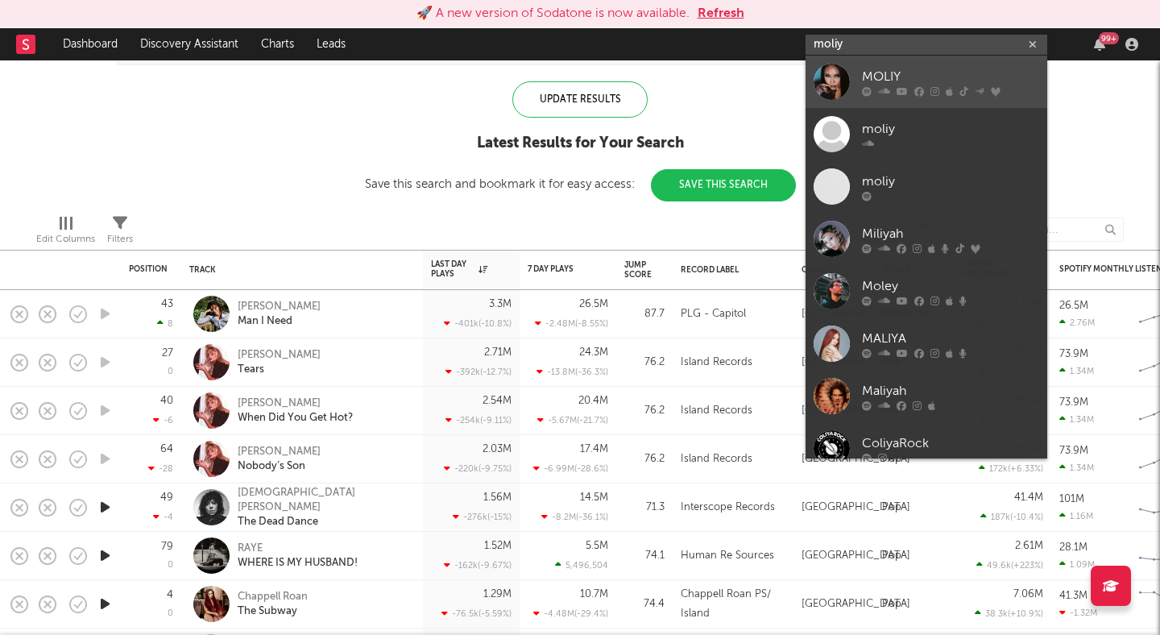
type input "moliy"
click at [903, 74] on div "MOLIY" at bounding box center [950, 76] width 177 height 19
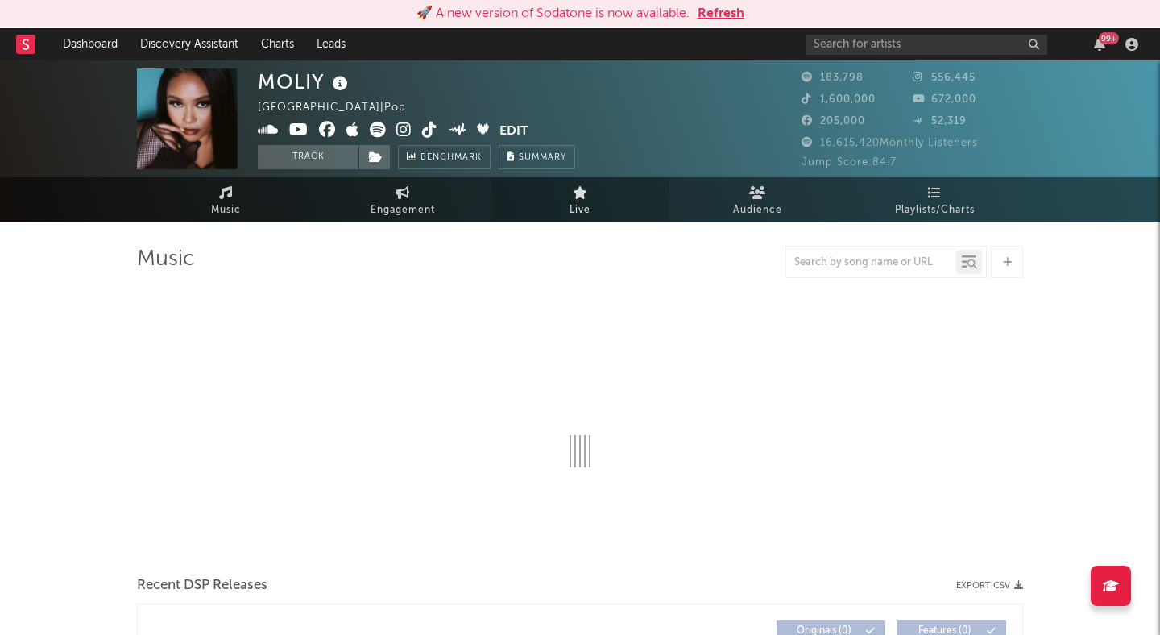
select select "6m"
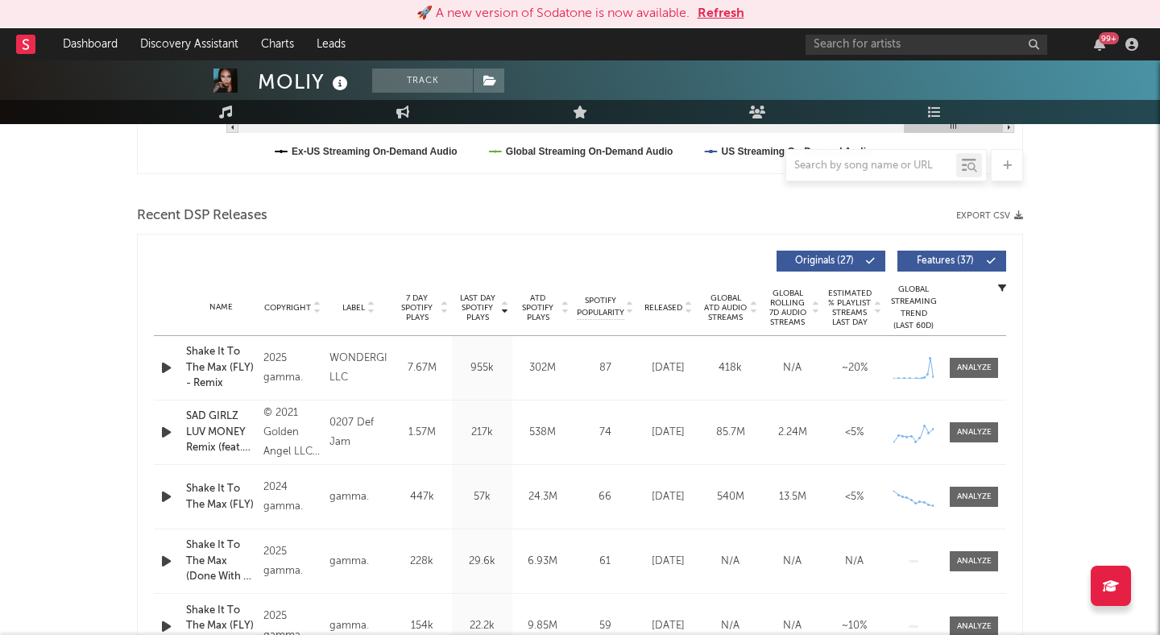
scroll to position [539, 0]
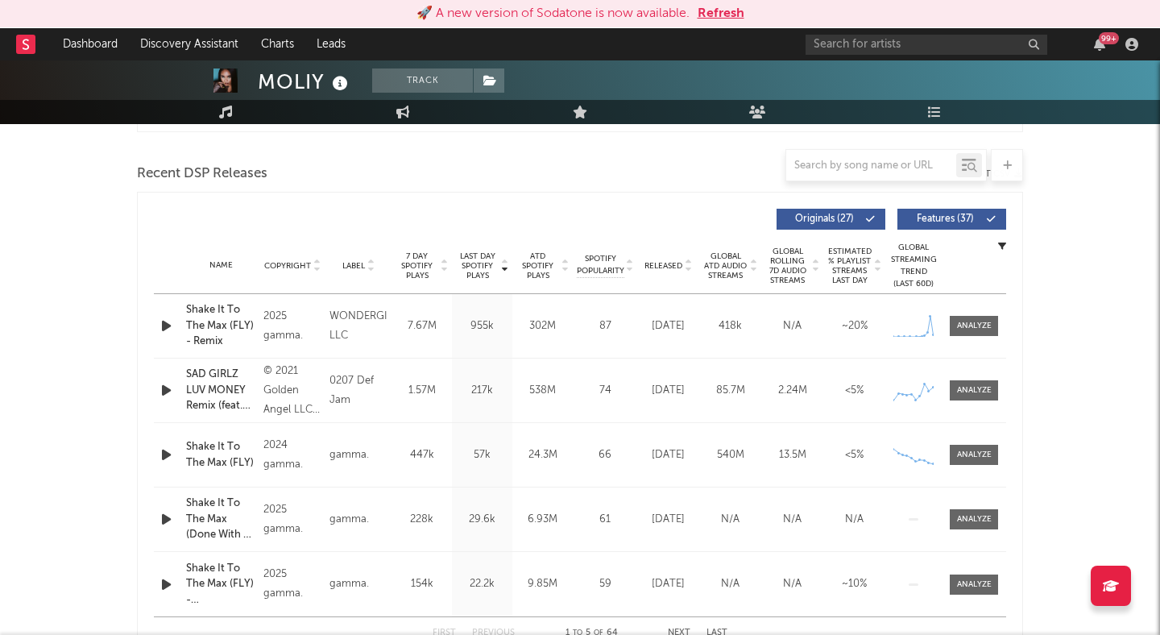
click at [165, 319] on icon "button" at bounding box center [166, 326] width 17 height 20
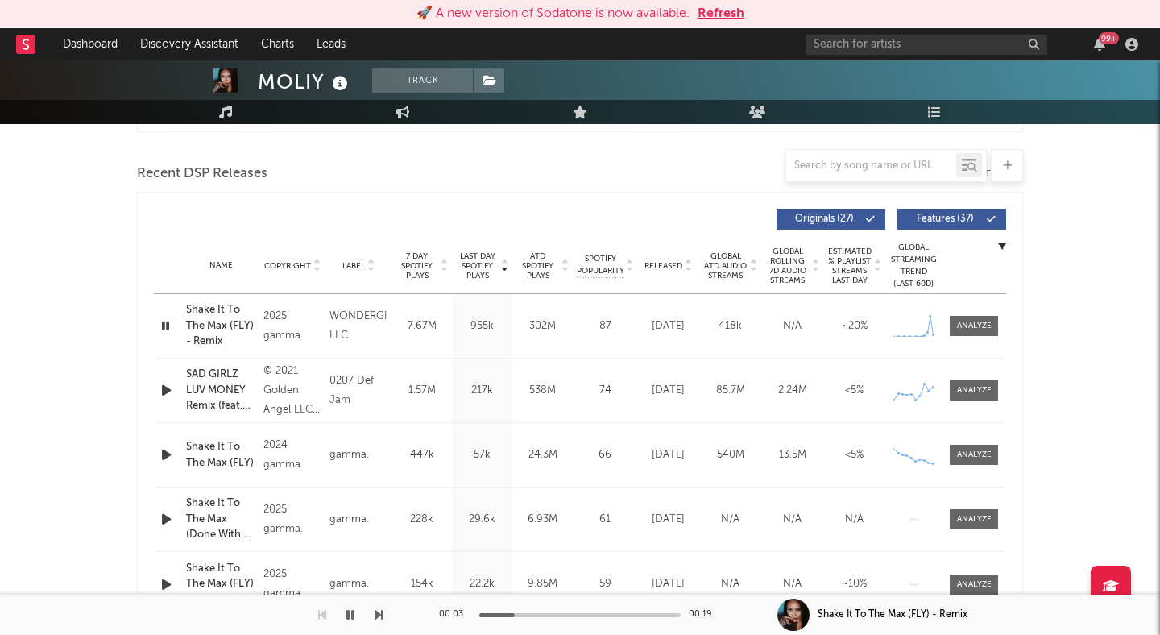
click at [164, 320] on icon "button" at bounding box center [165, 326] width 15 height 20
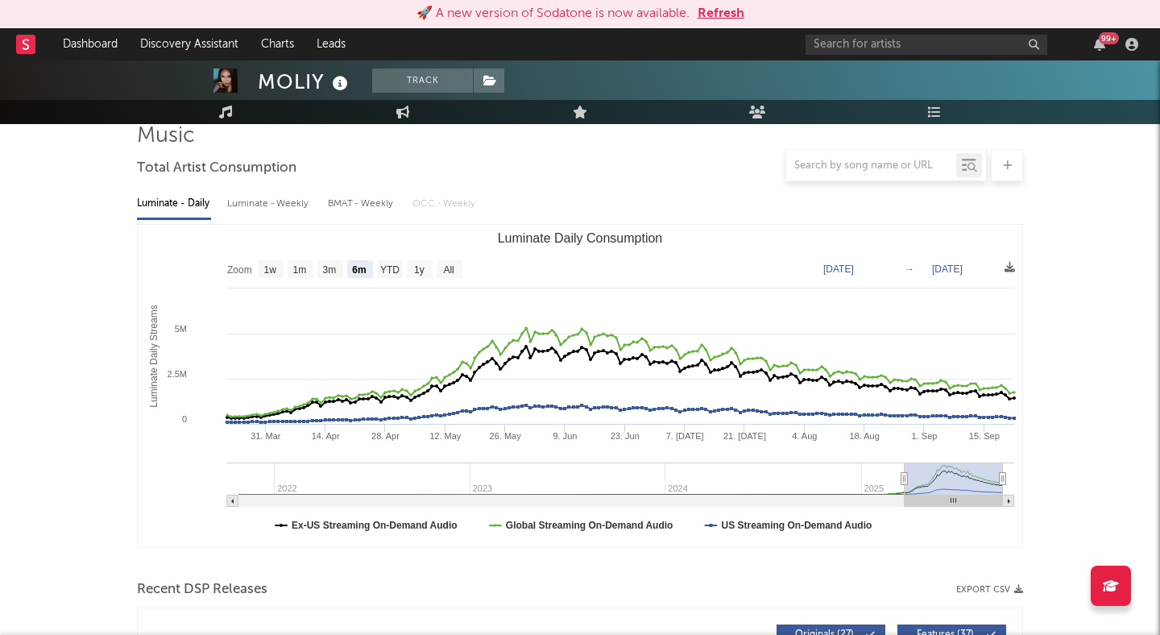
scroll to position [0, 0]
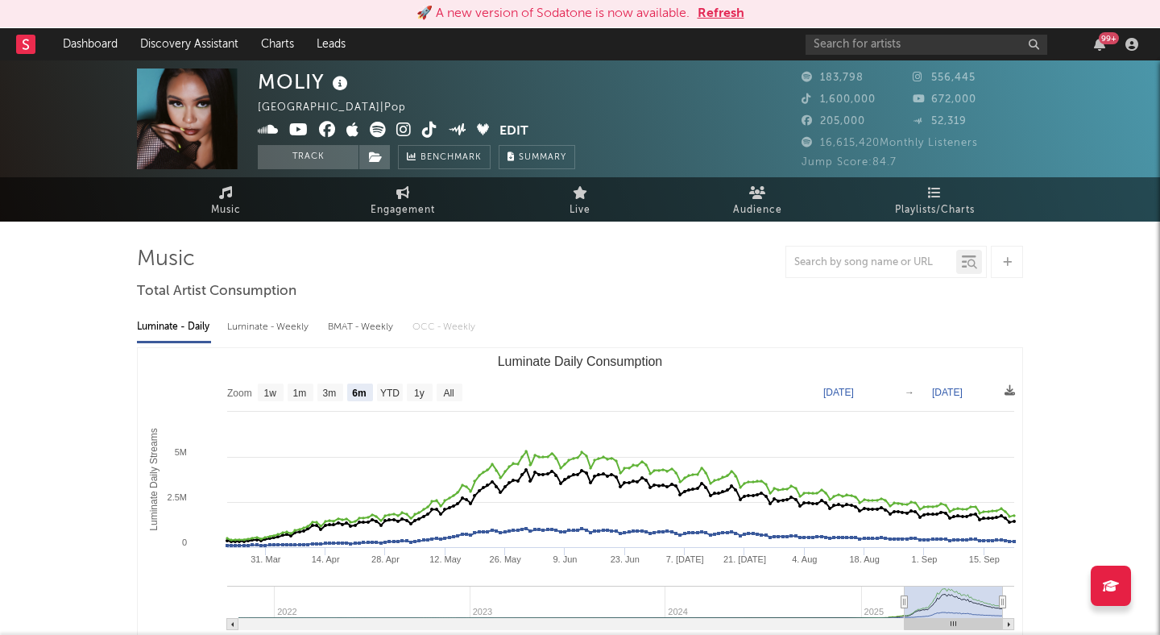
click at [402, 124] on icon at bounding box center [403, 130] width 15 height 16
